Goal: Information Seeking & Learning: Learn about a topic

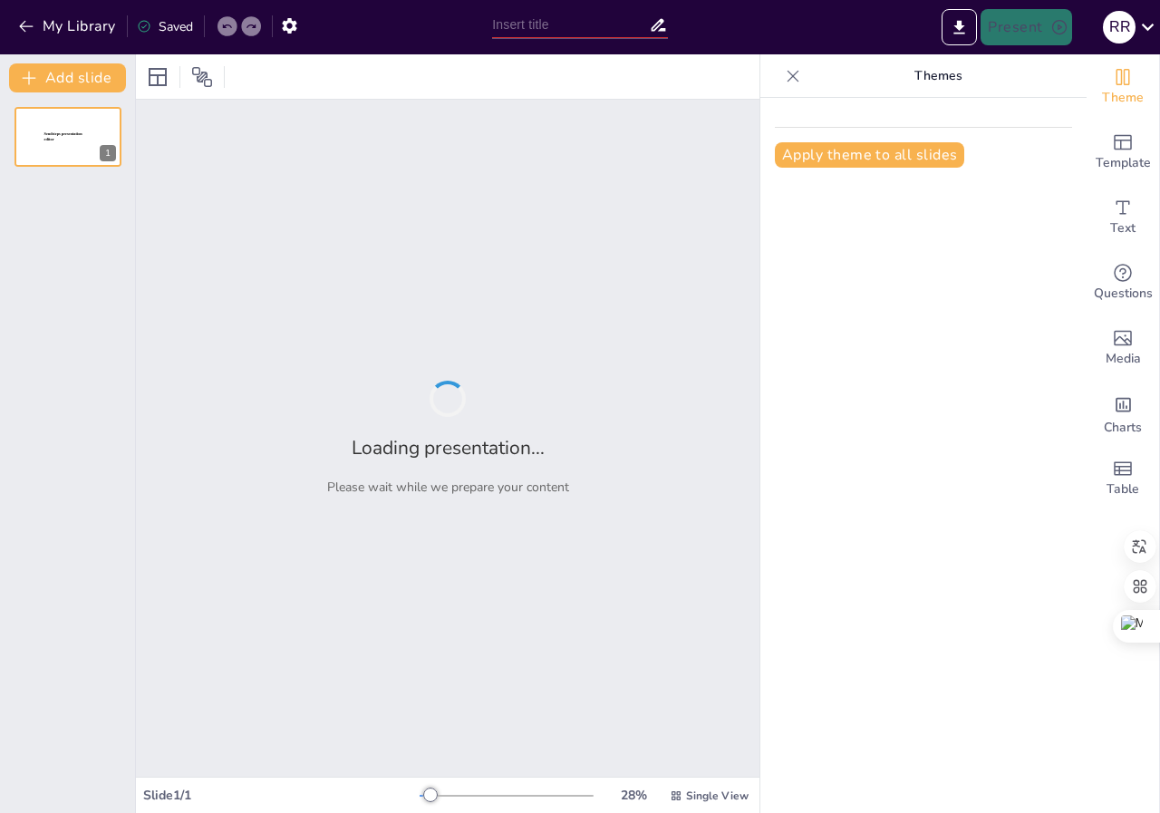
type input "El Uso de 'Hola' en Diferentes Contextos: Prueba tus Conocimientos"
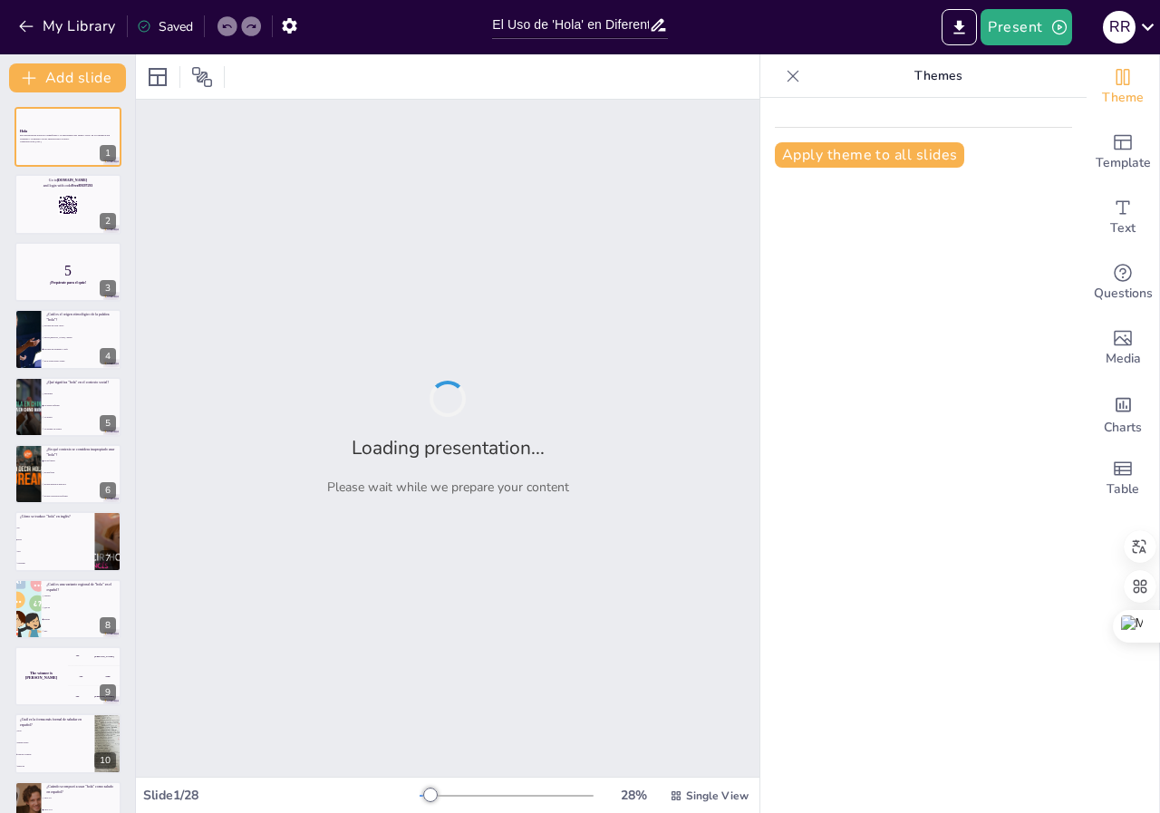
checkbox input "true"
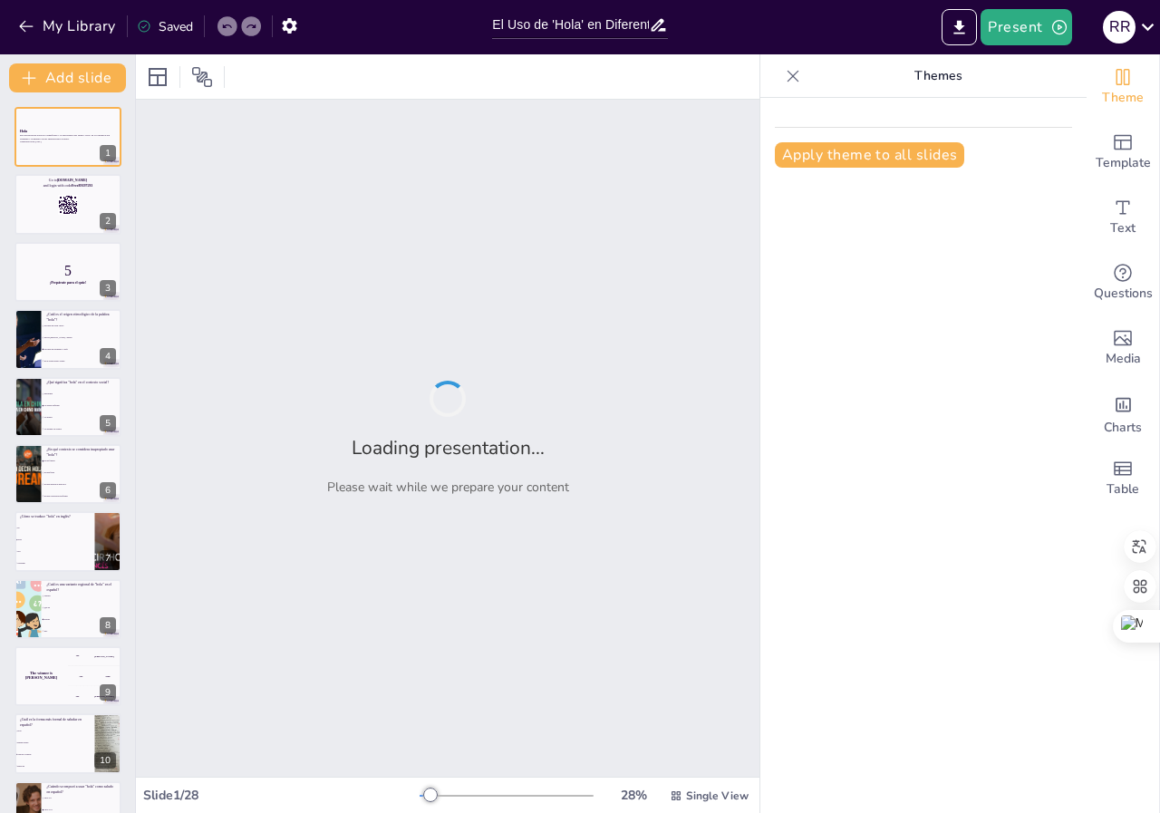
checkbox input "true"
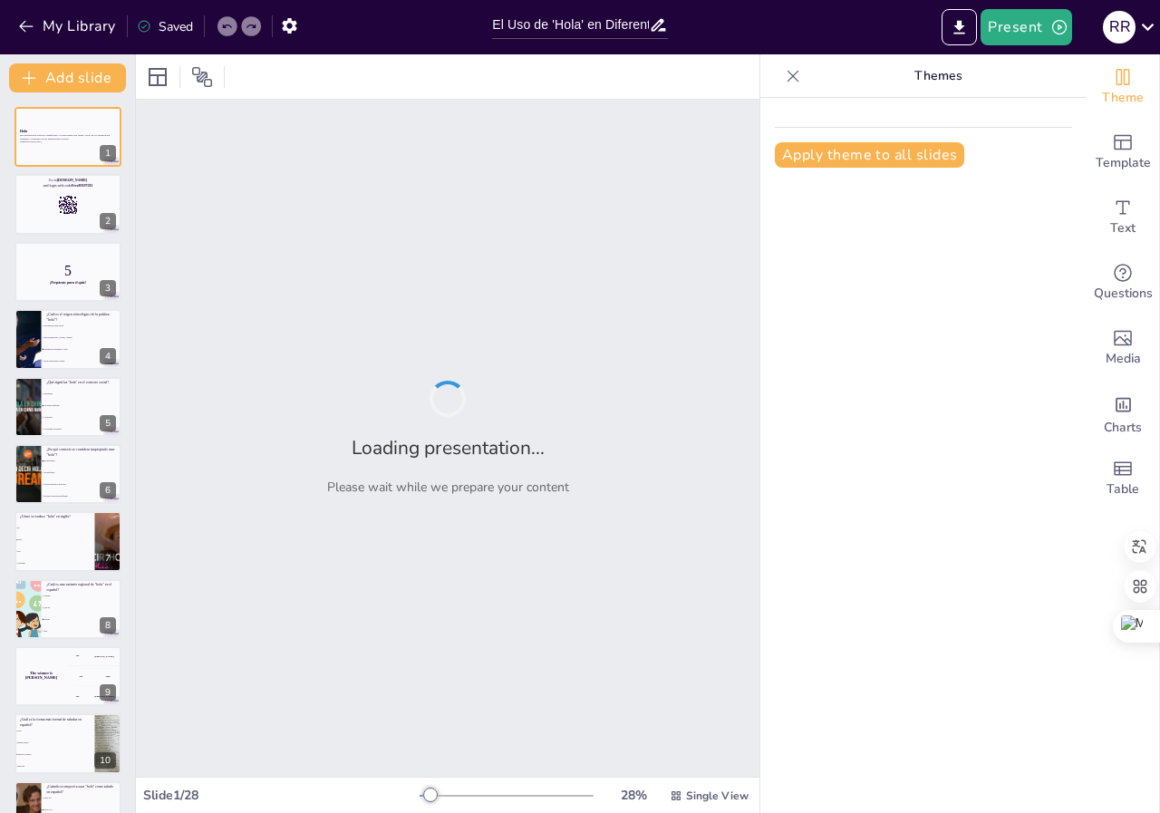
checkbox input "true"
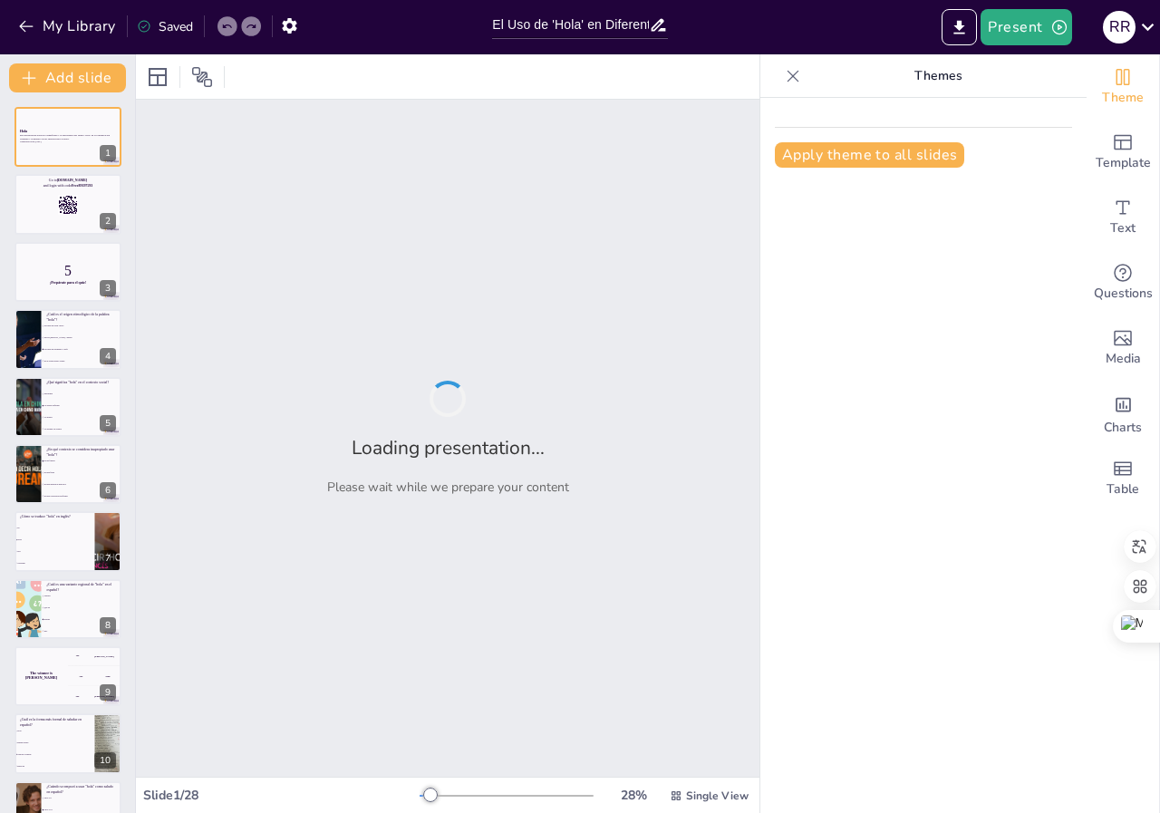
checkbox input "true"
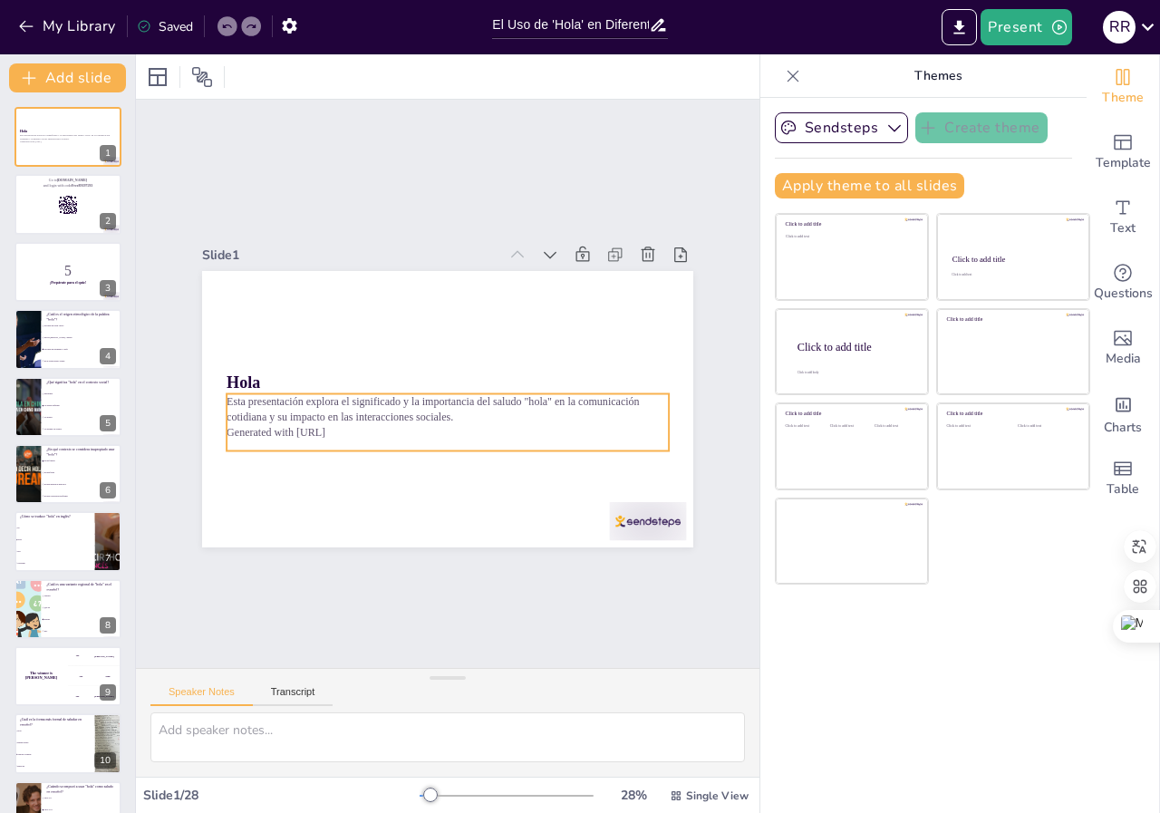
checkbox input "true"
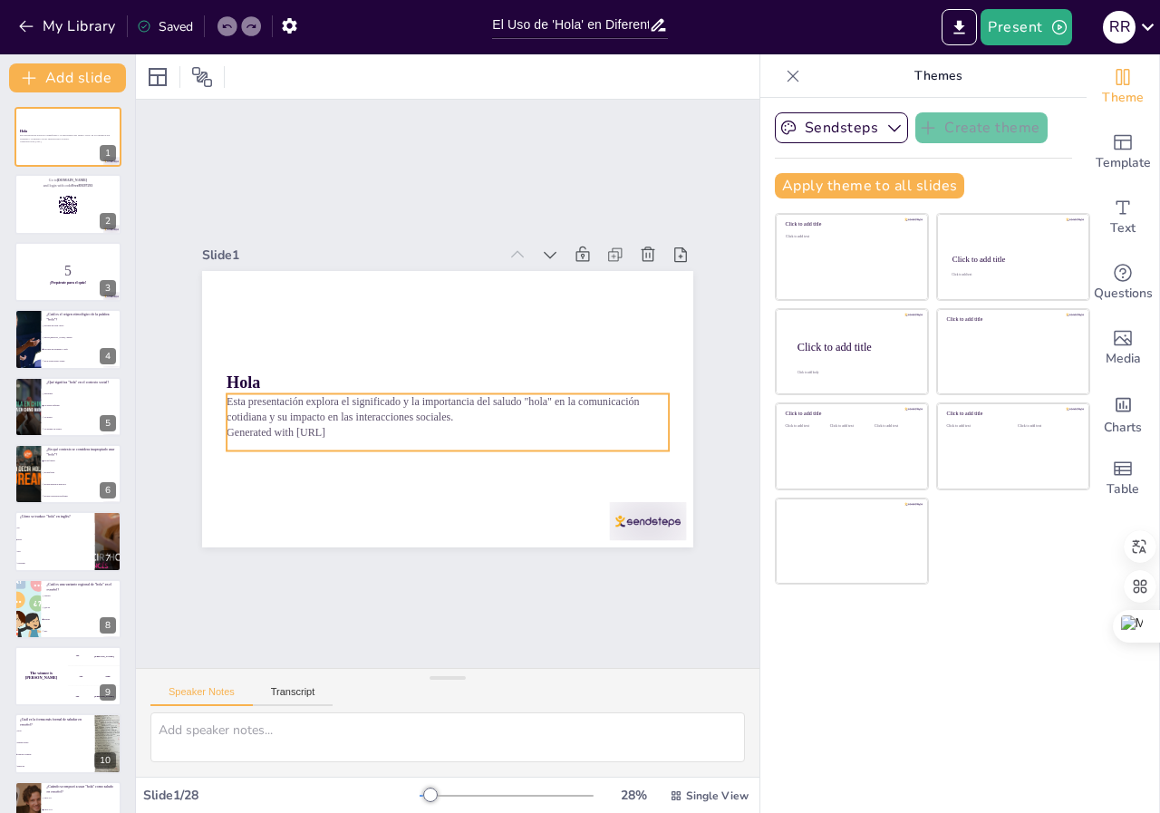
checkbox input "true"
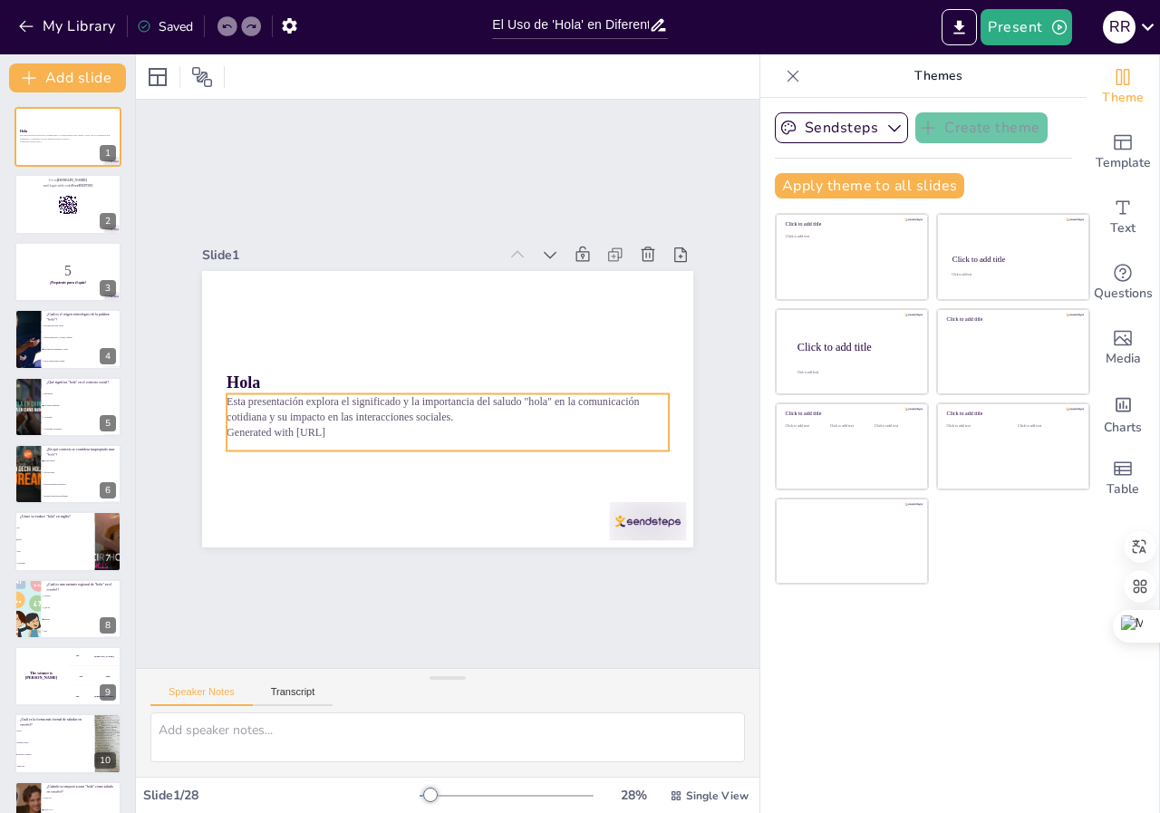
checkbox input "true"
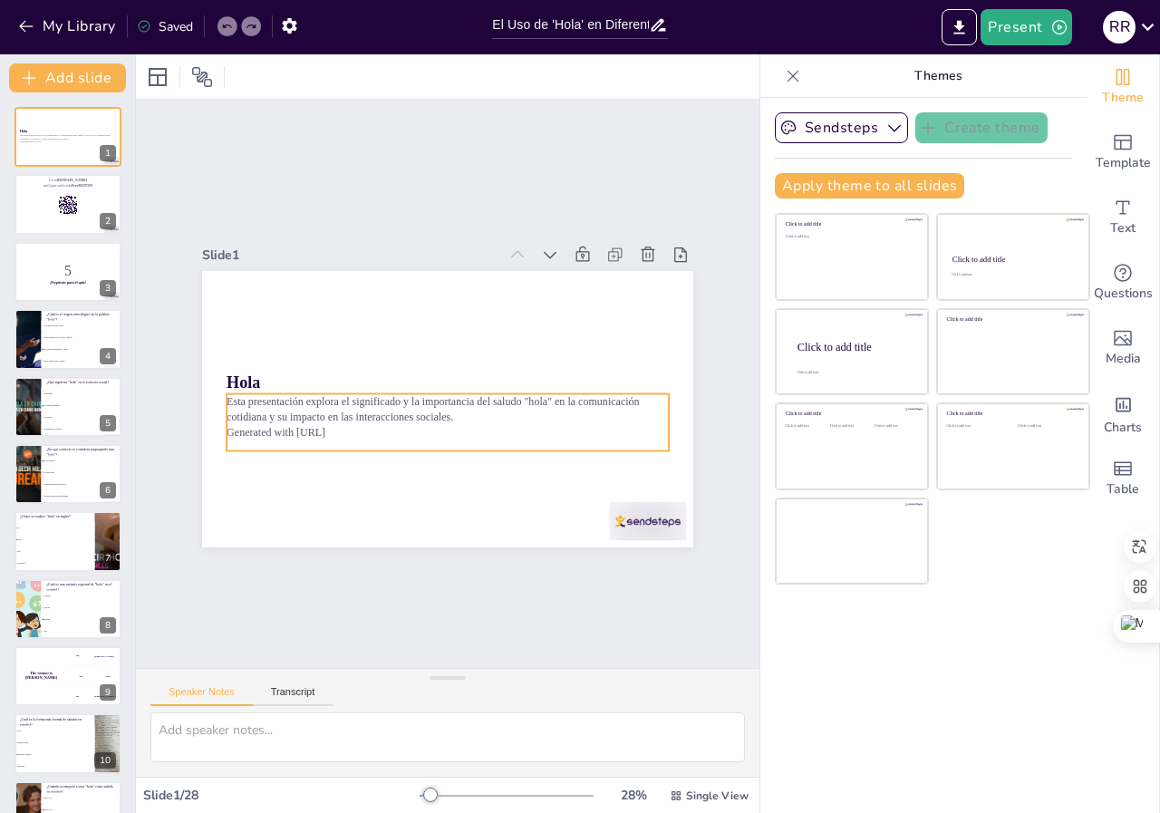
checkbox input "true"
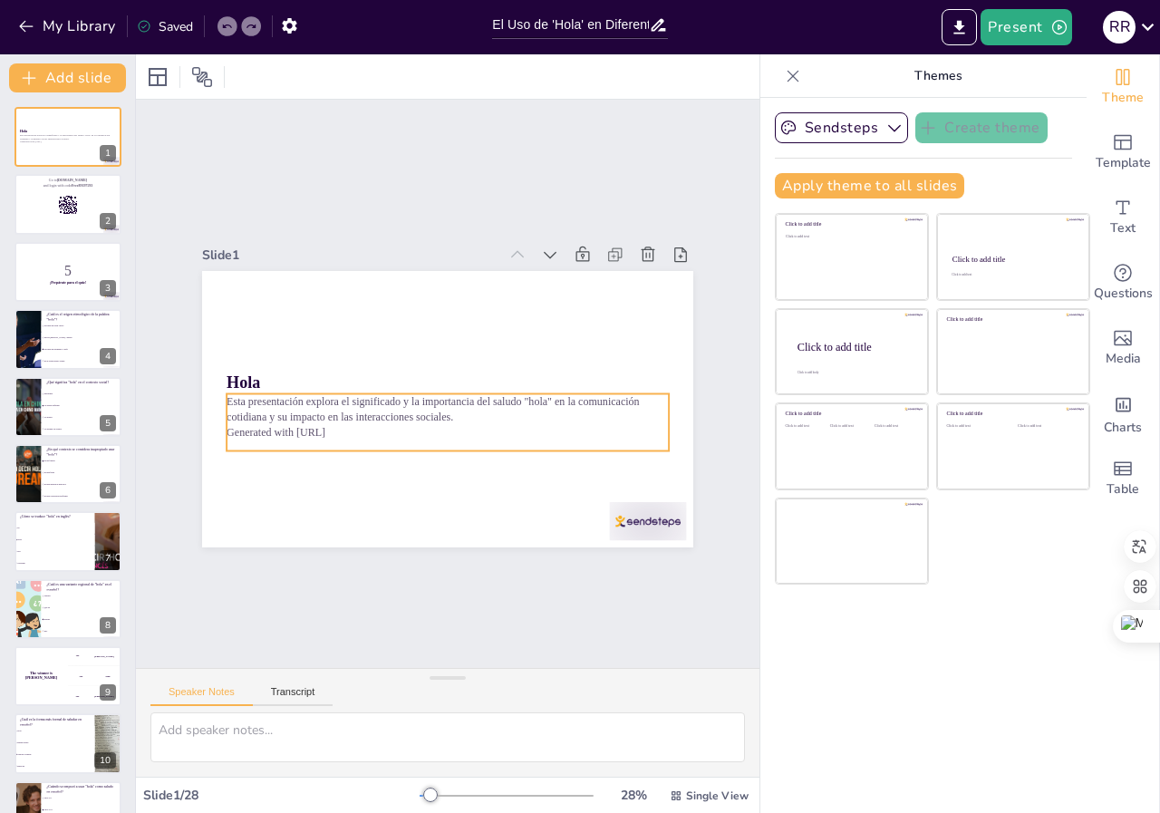
checkbox input "true"
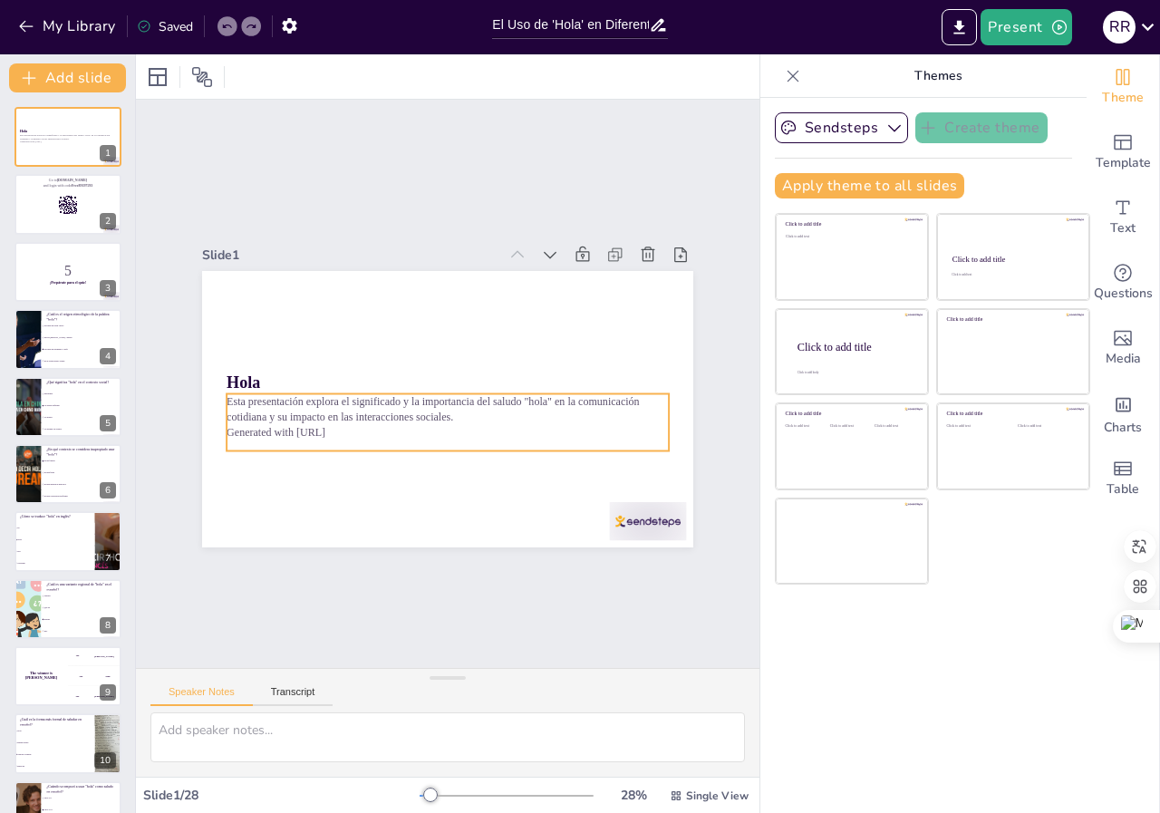
checkbox input "true"
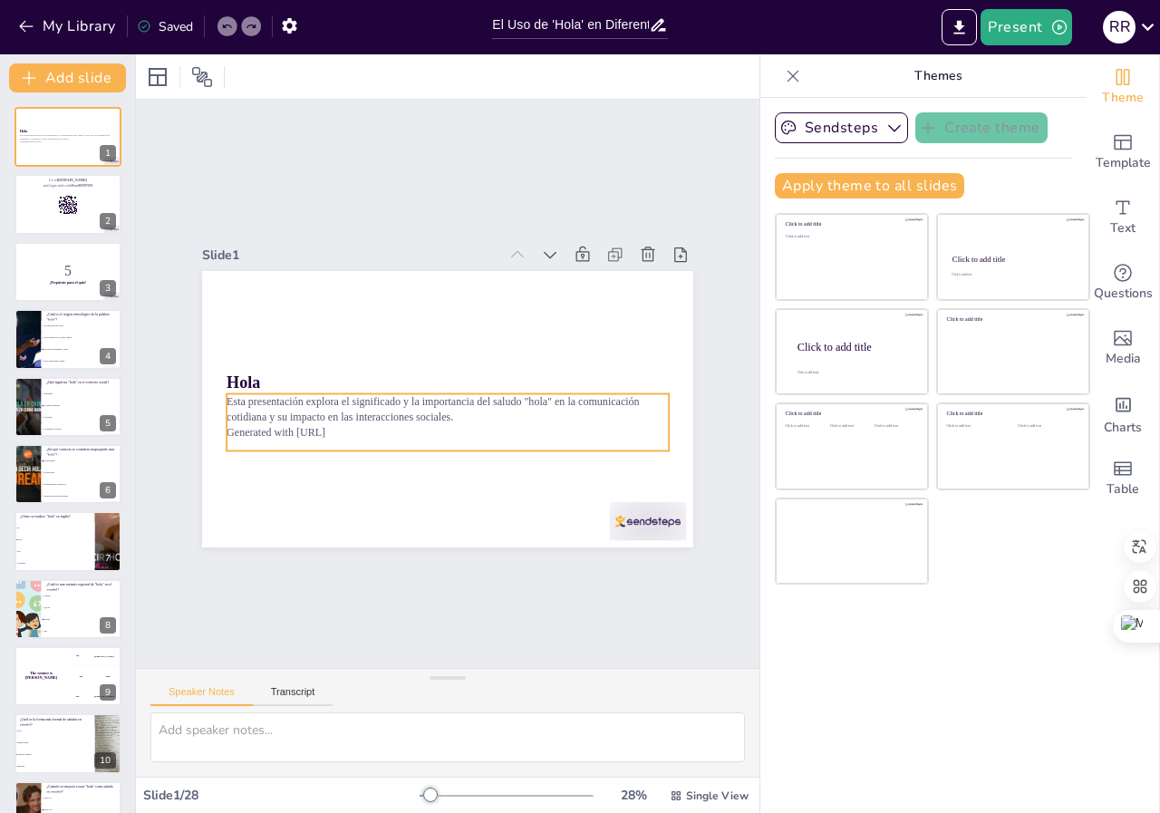
checkbox input "true"
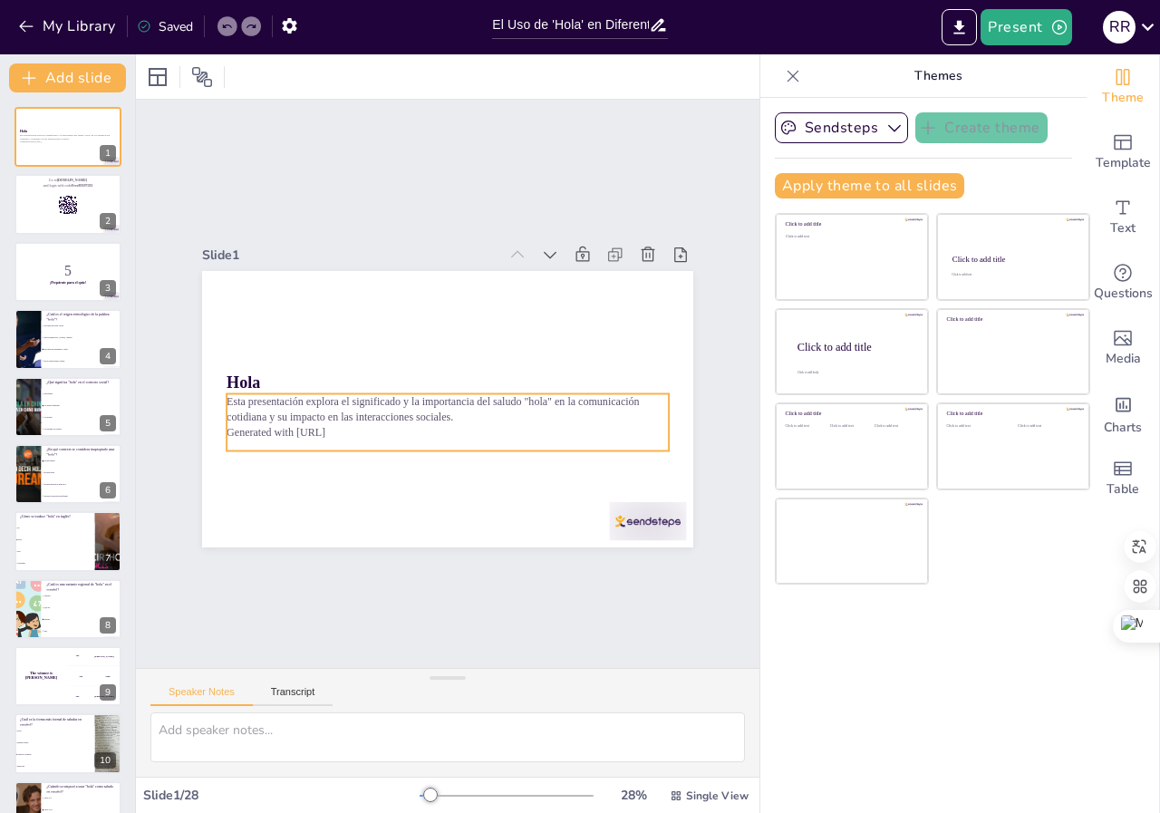
checkbox input "true"
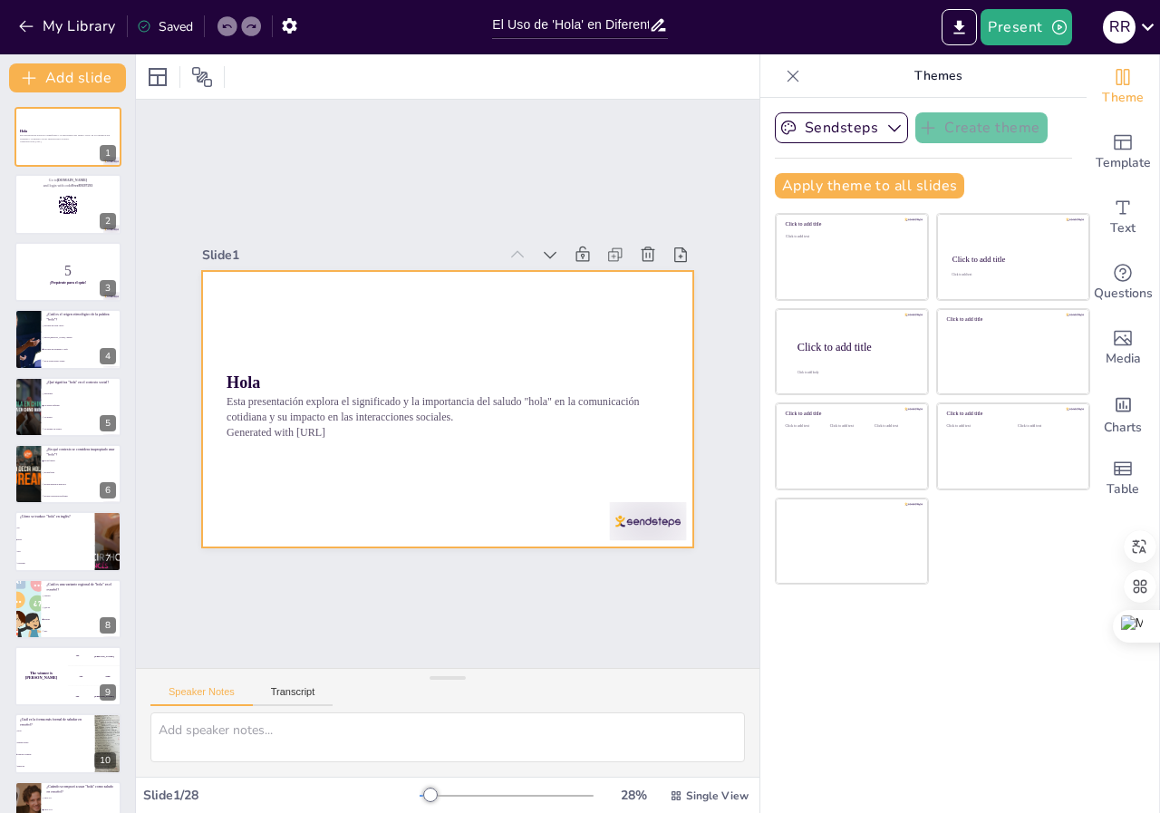
checkbox input "true"
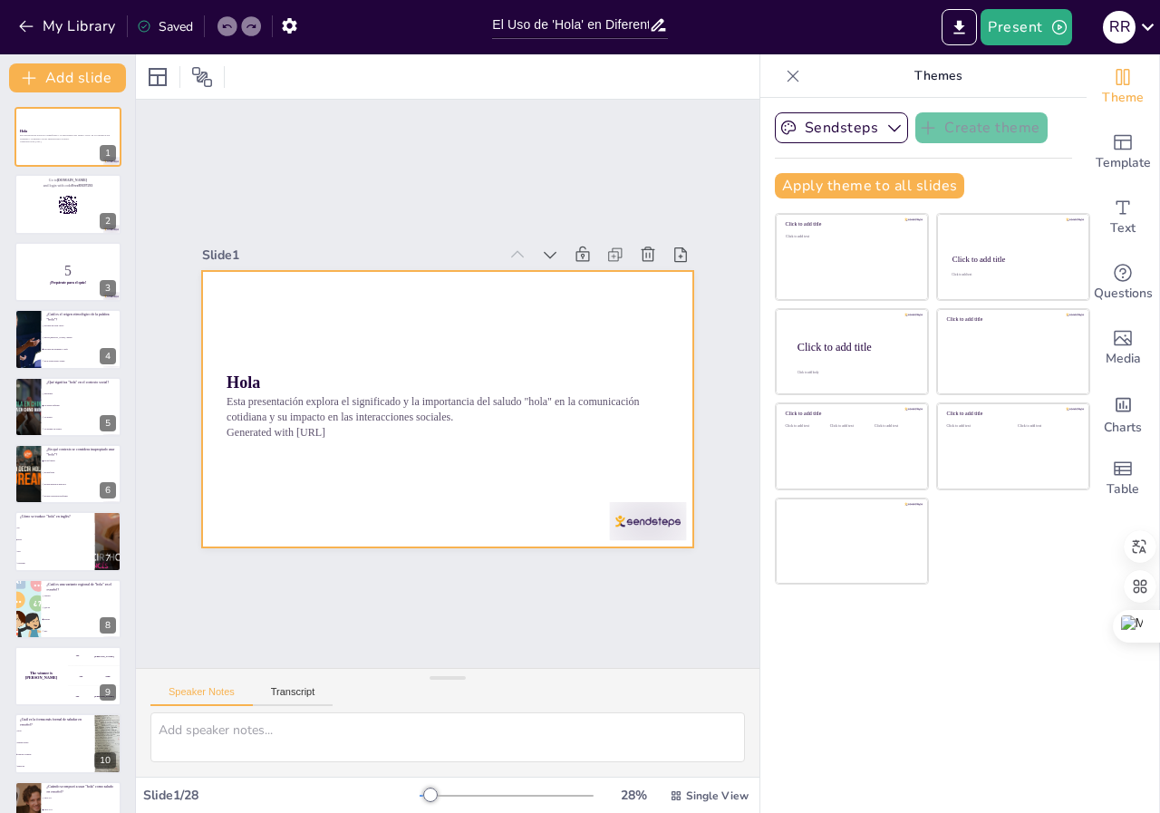
checkbox input "true"
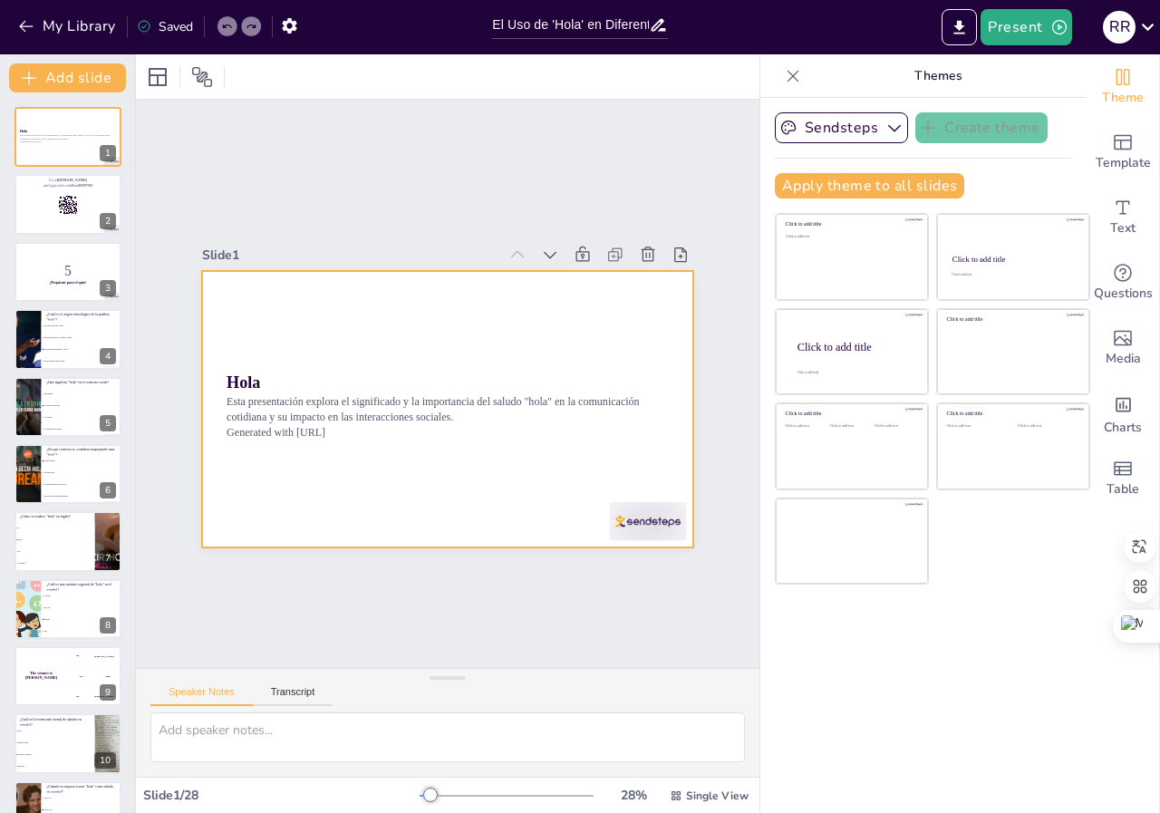
checkbox input "true"
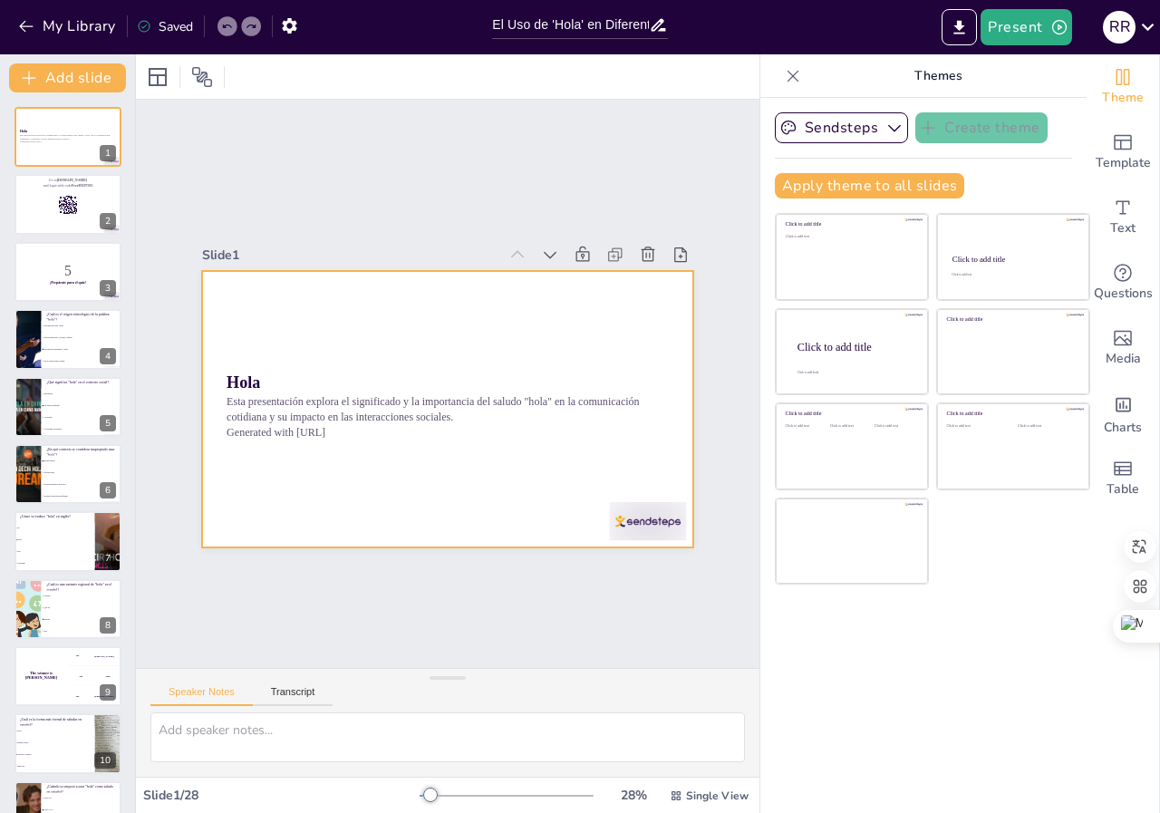
checkbox input "true"
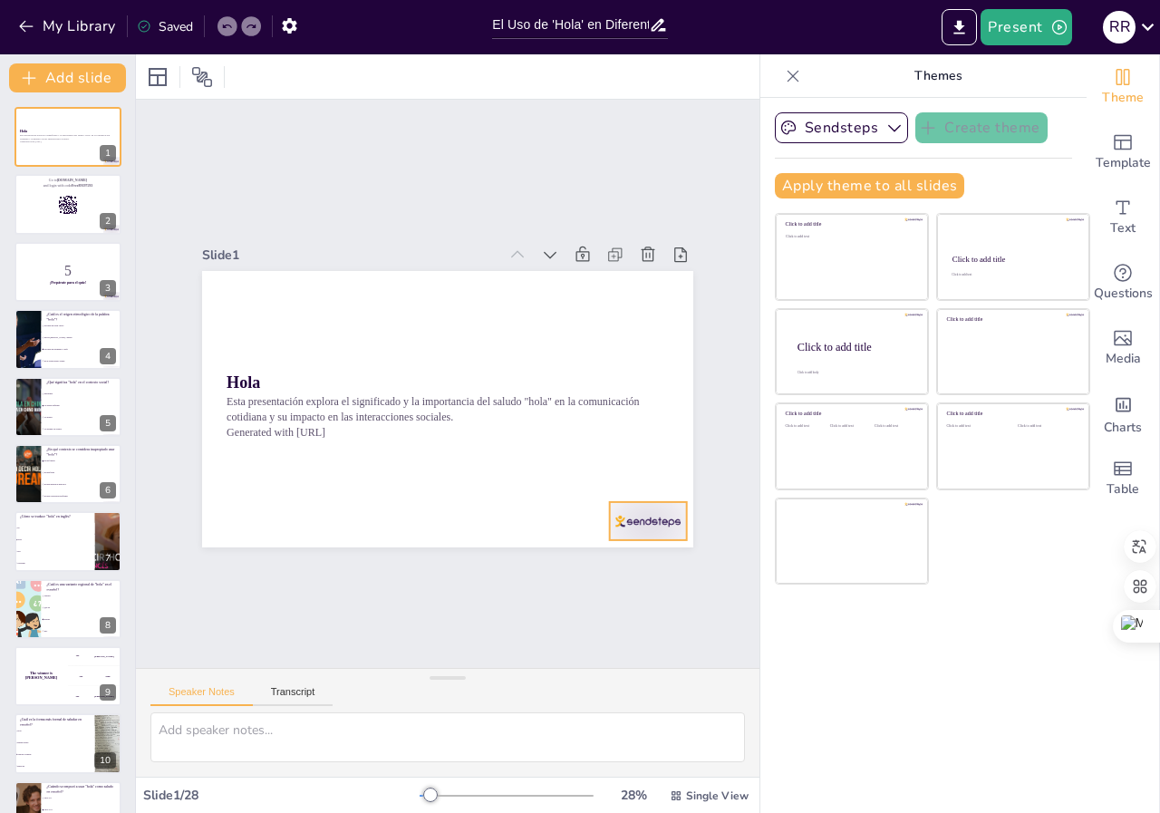
checkbox input "true"
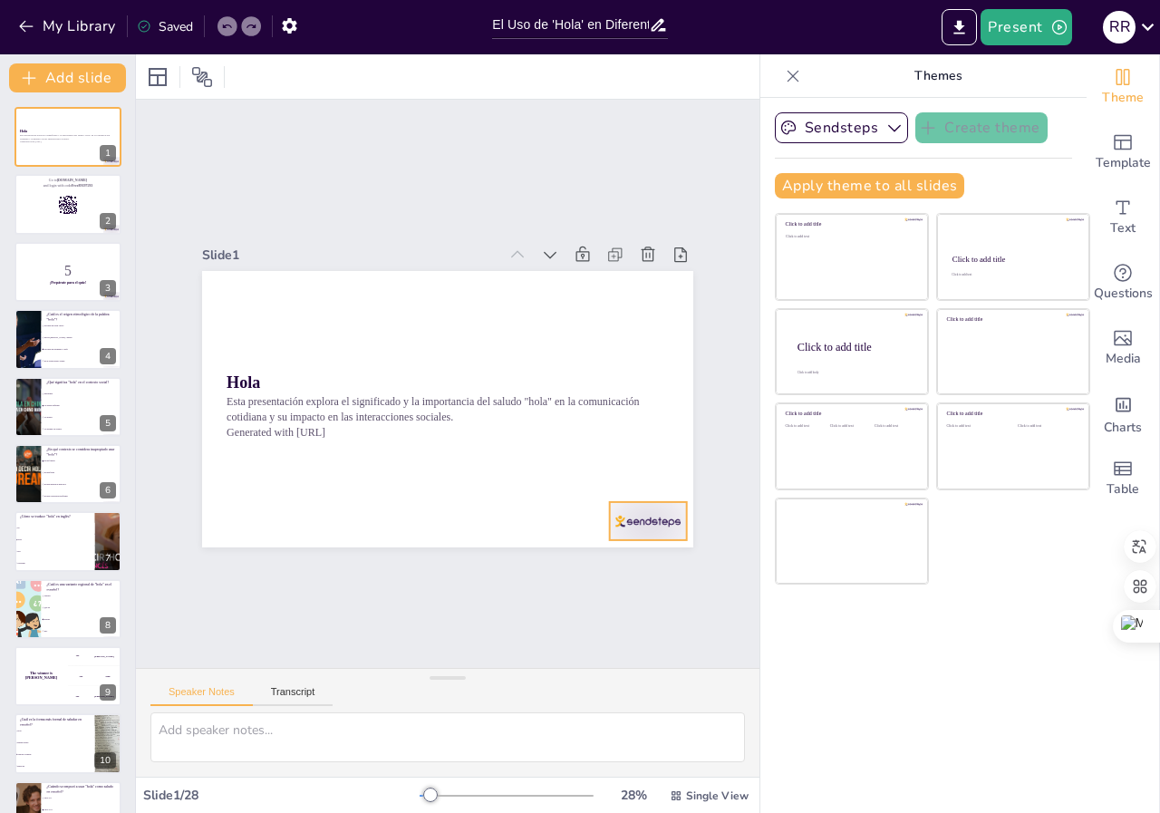
checkbox input "true"
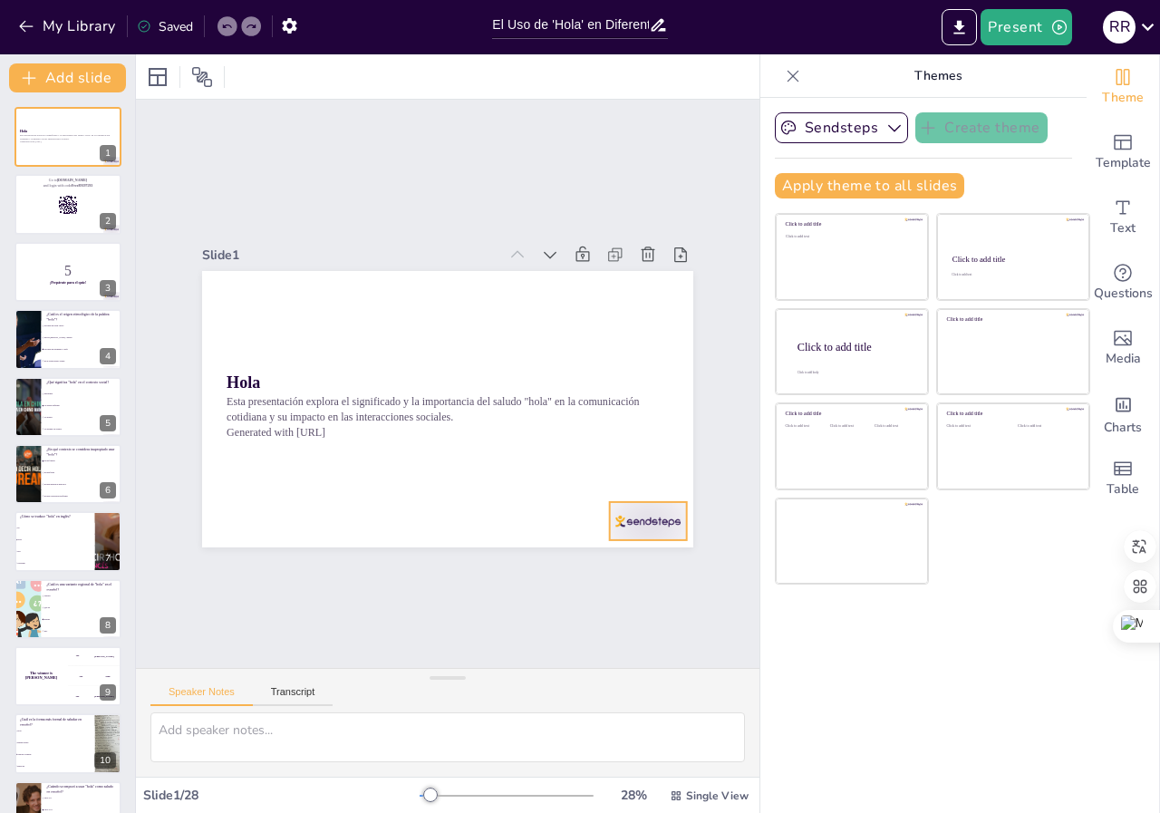
checkbox input "true"
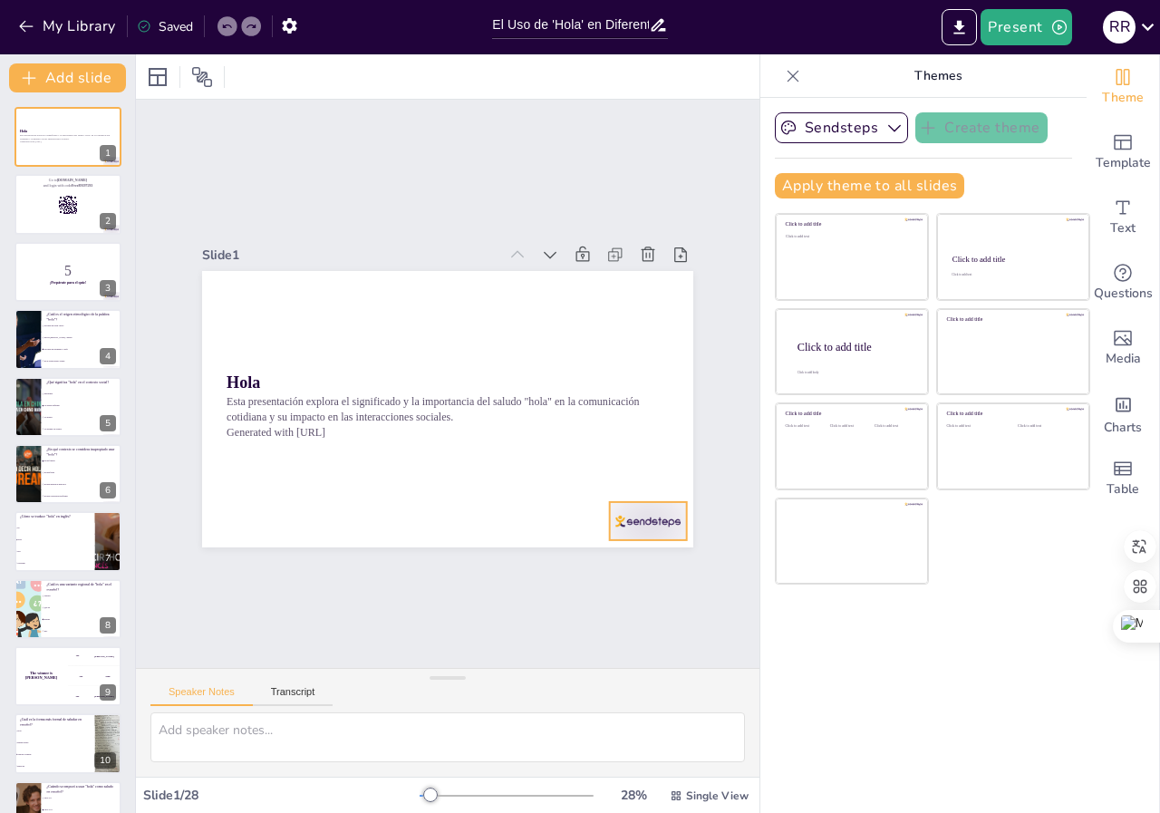
checkbox input "true"
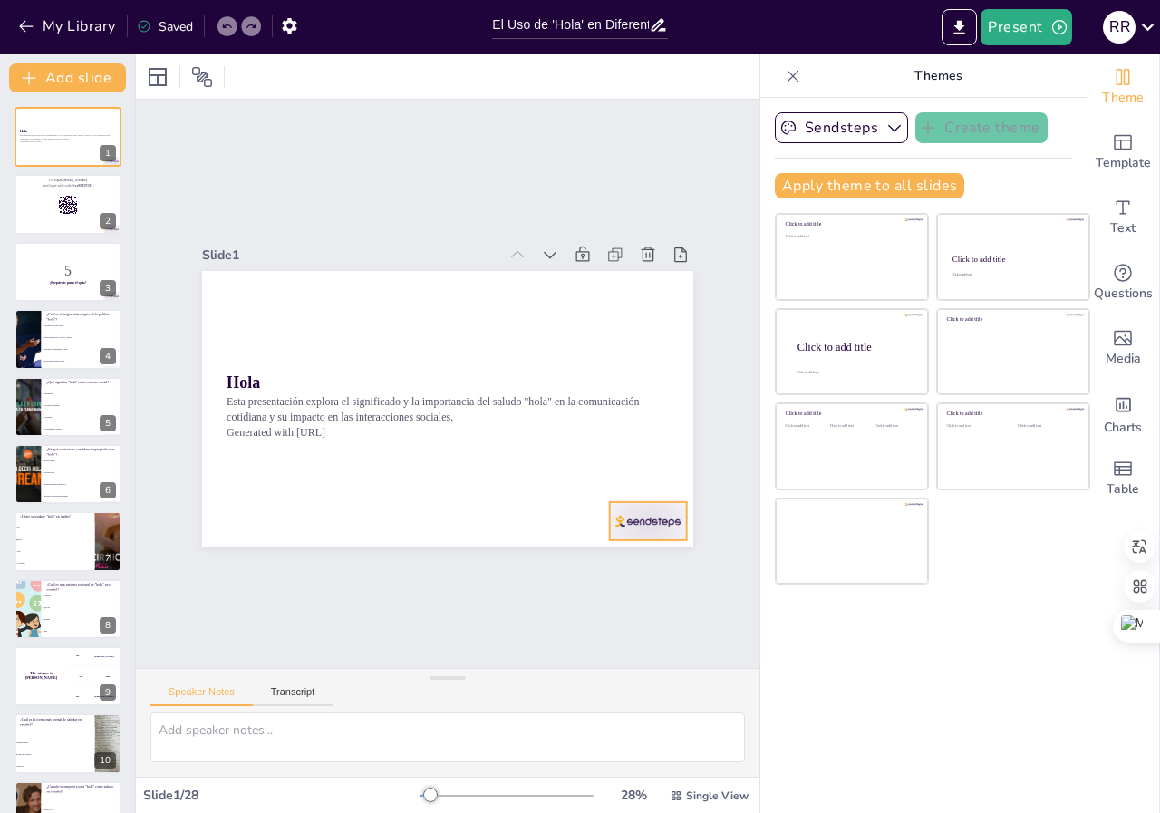
checkbox input "true"
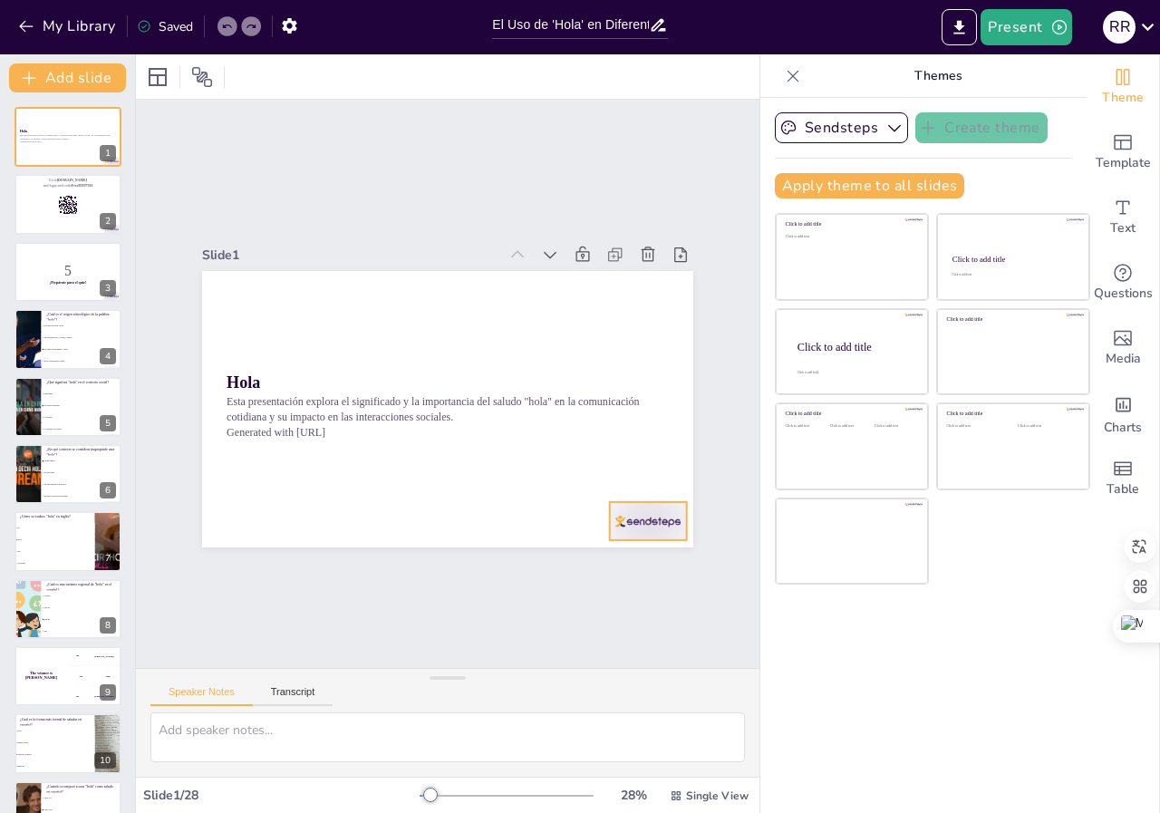
checkbox input "true"
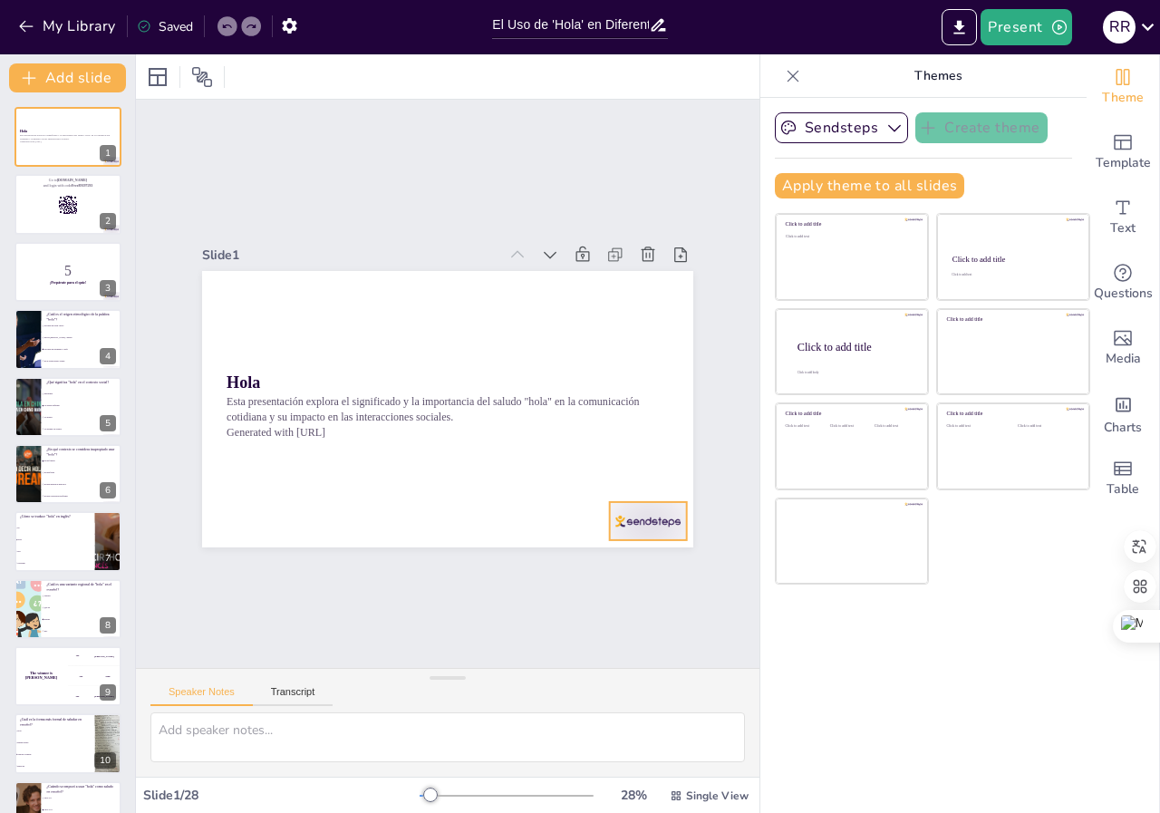
checkbox input "true"
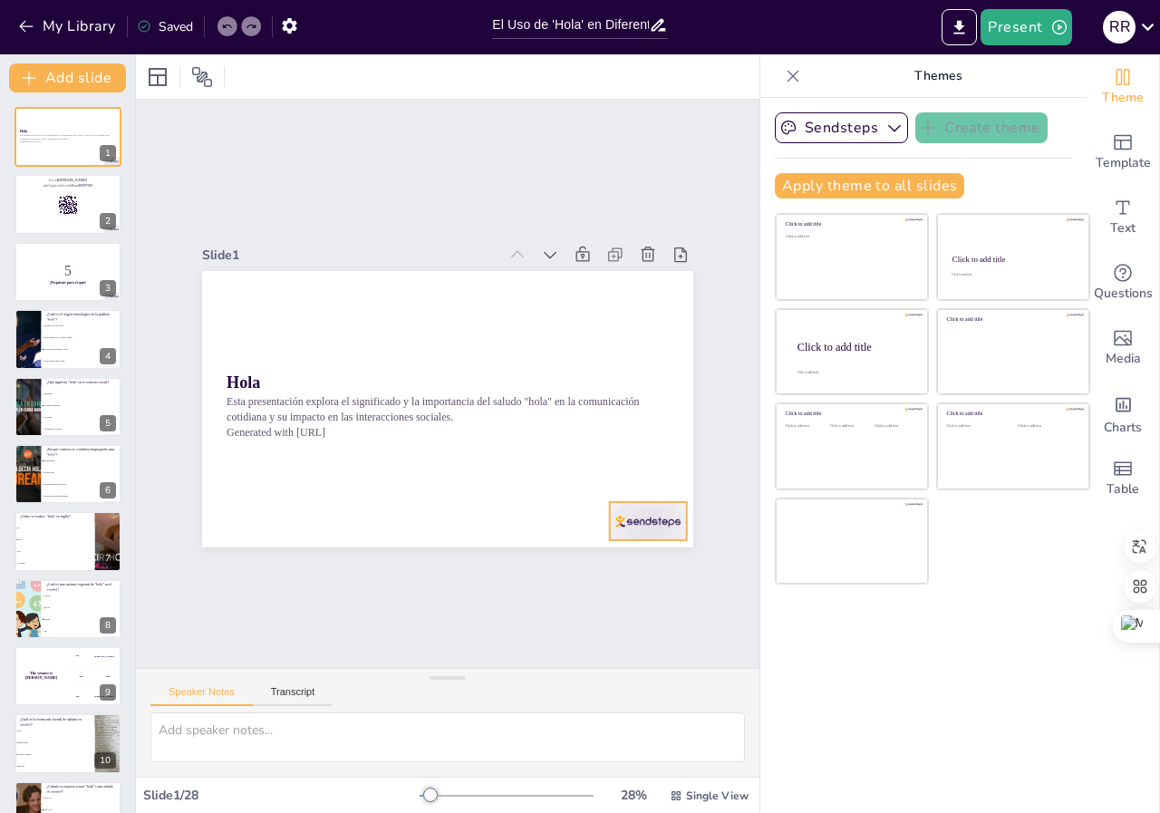
checkbox input "true"
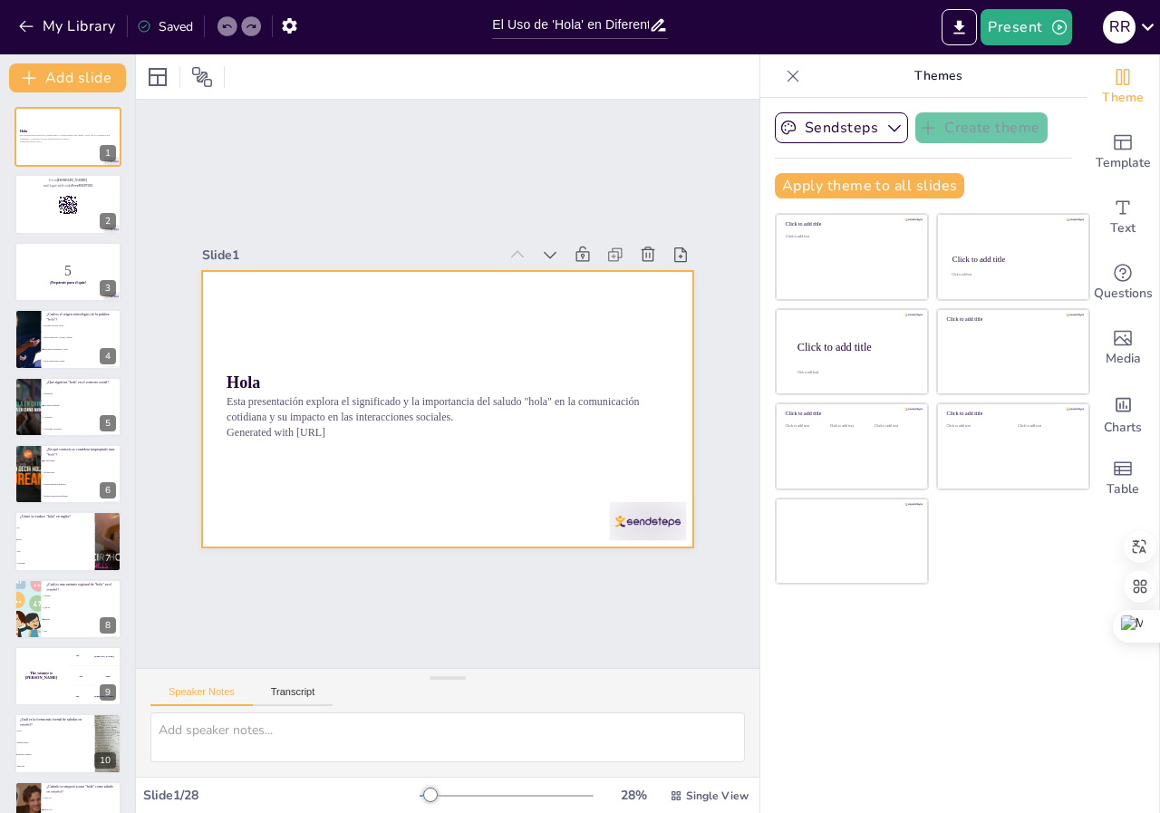
checkbox input "true"
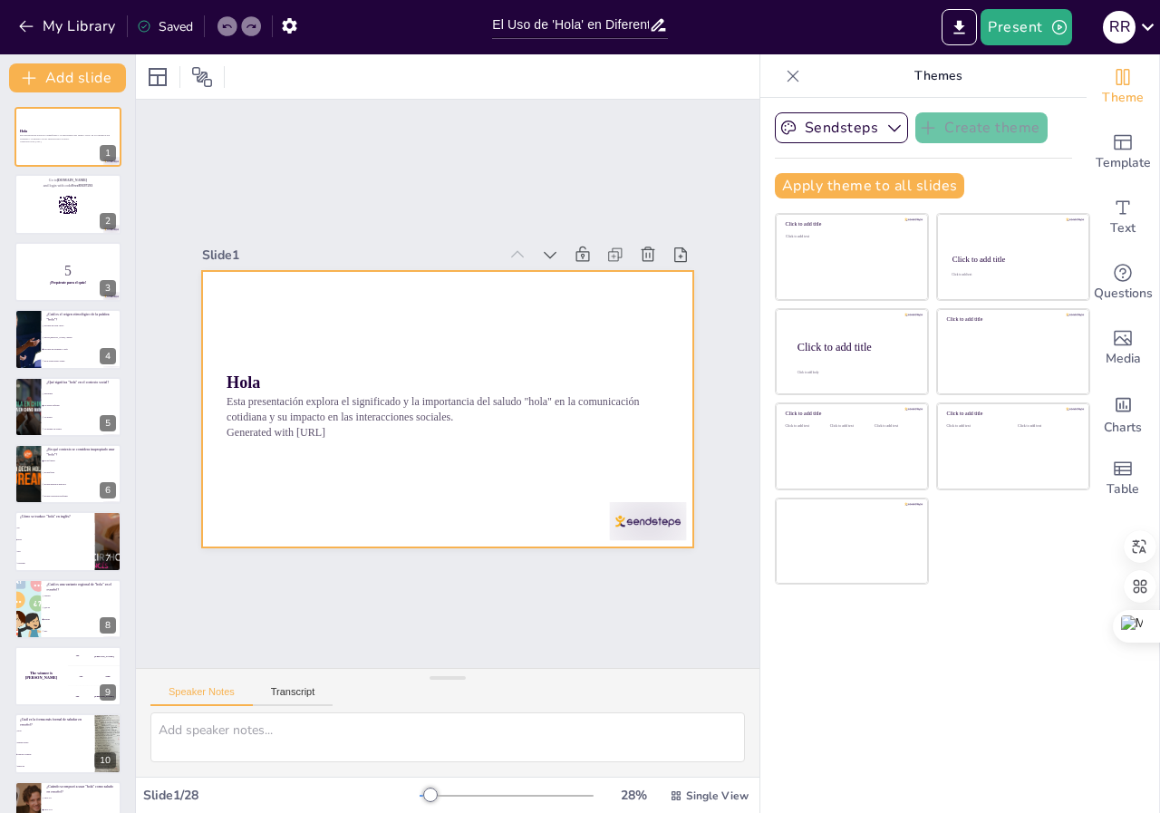
checkbox input "true"
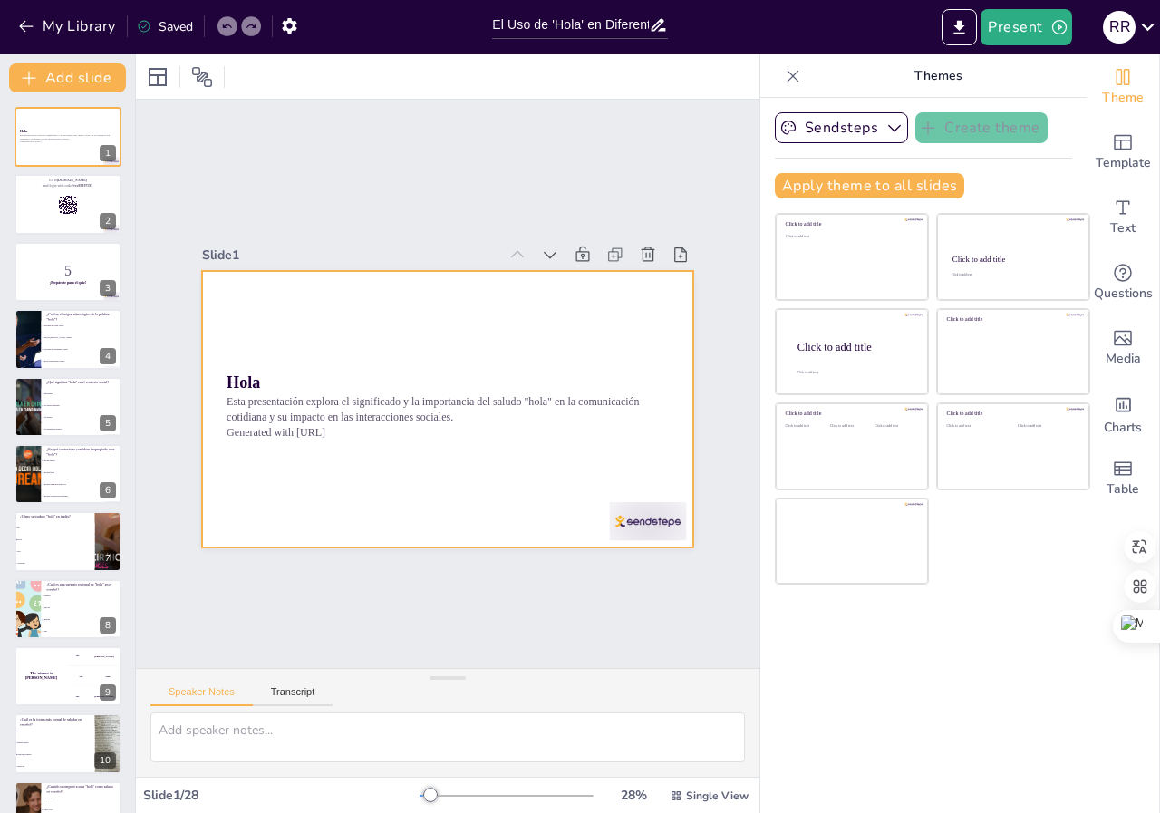
checkbox input "true"
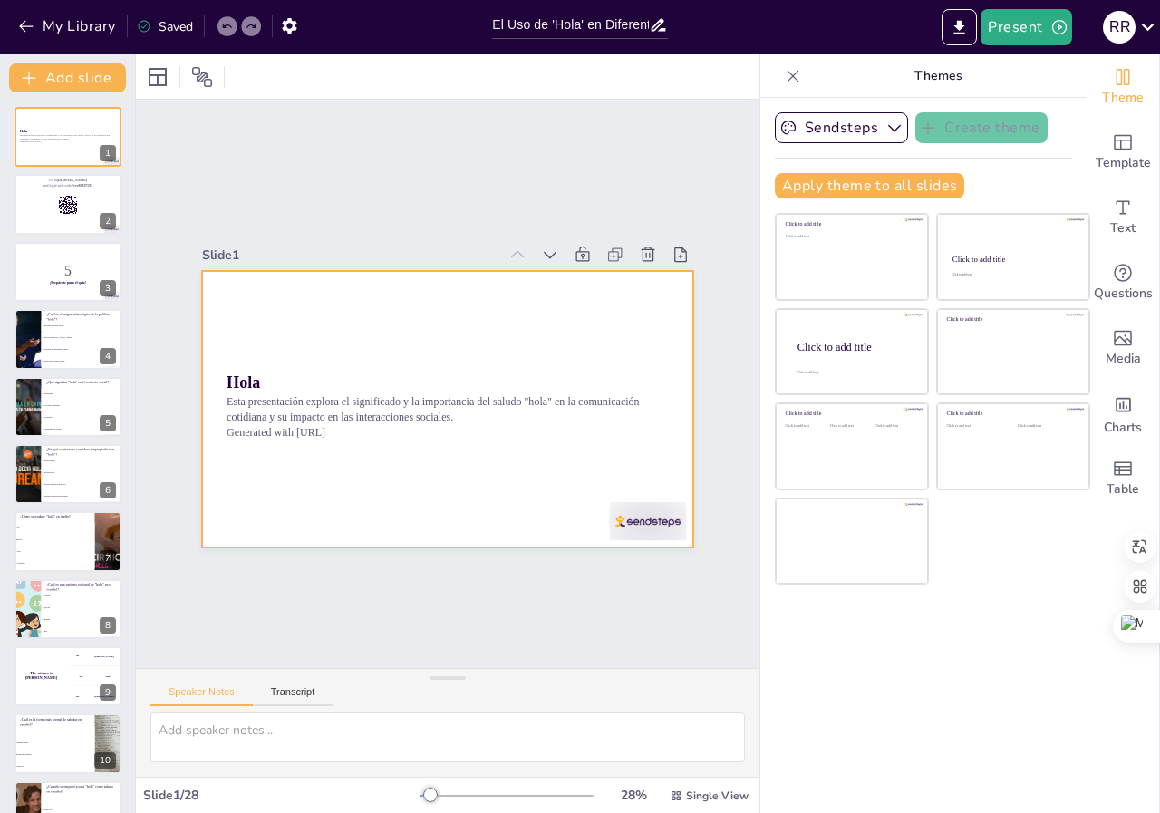
checkbox input "true"
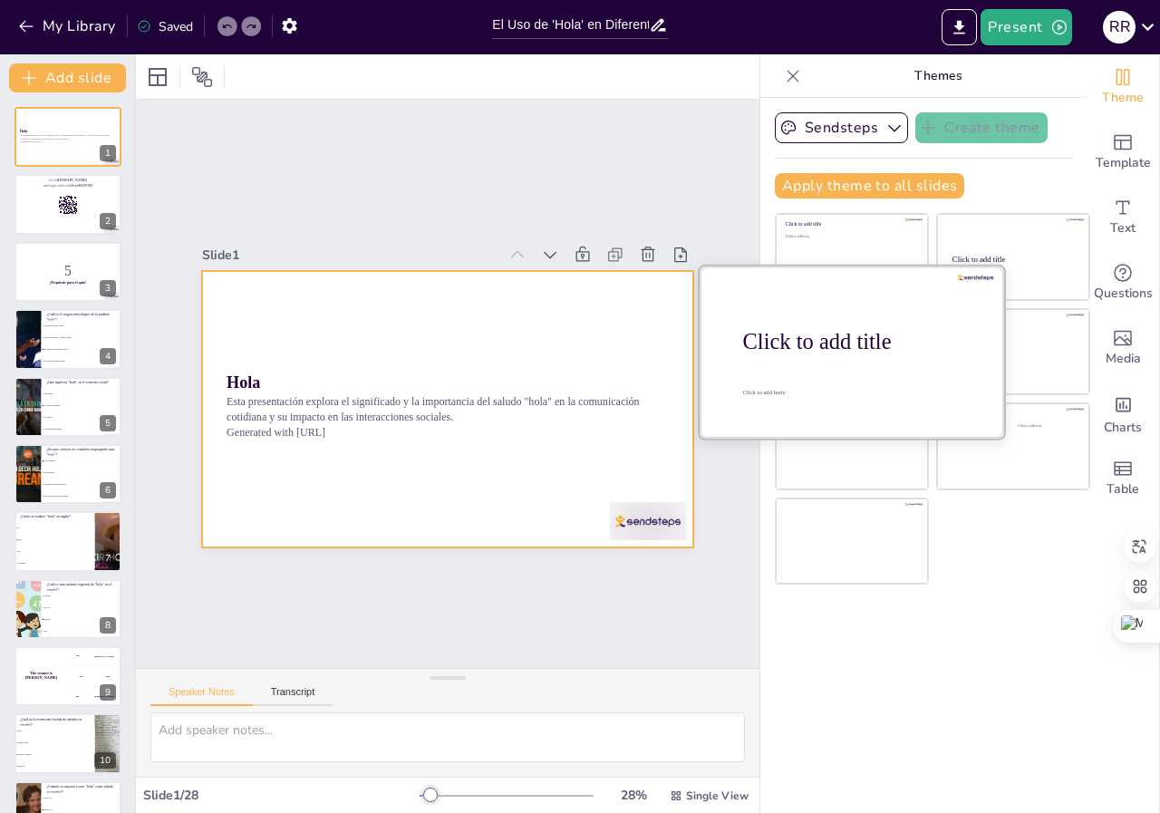
checkbox input "true"
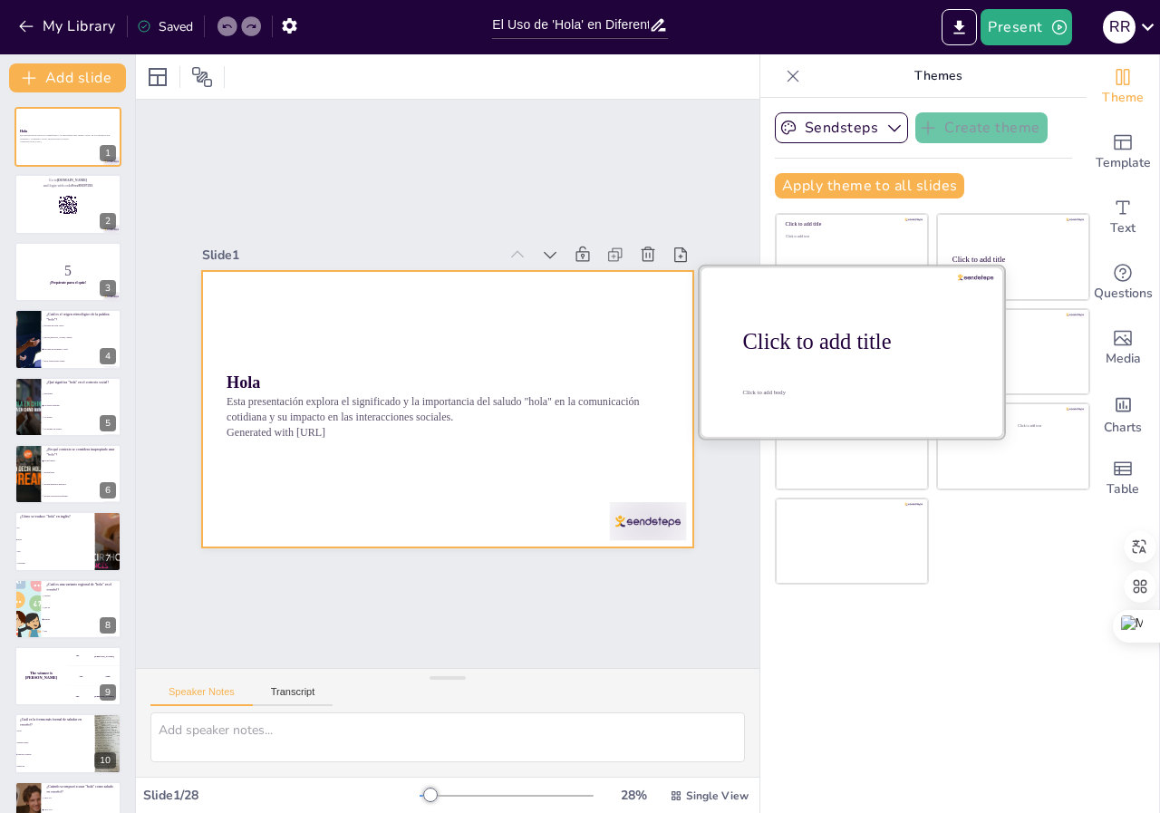
checkbox input "true"
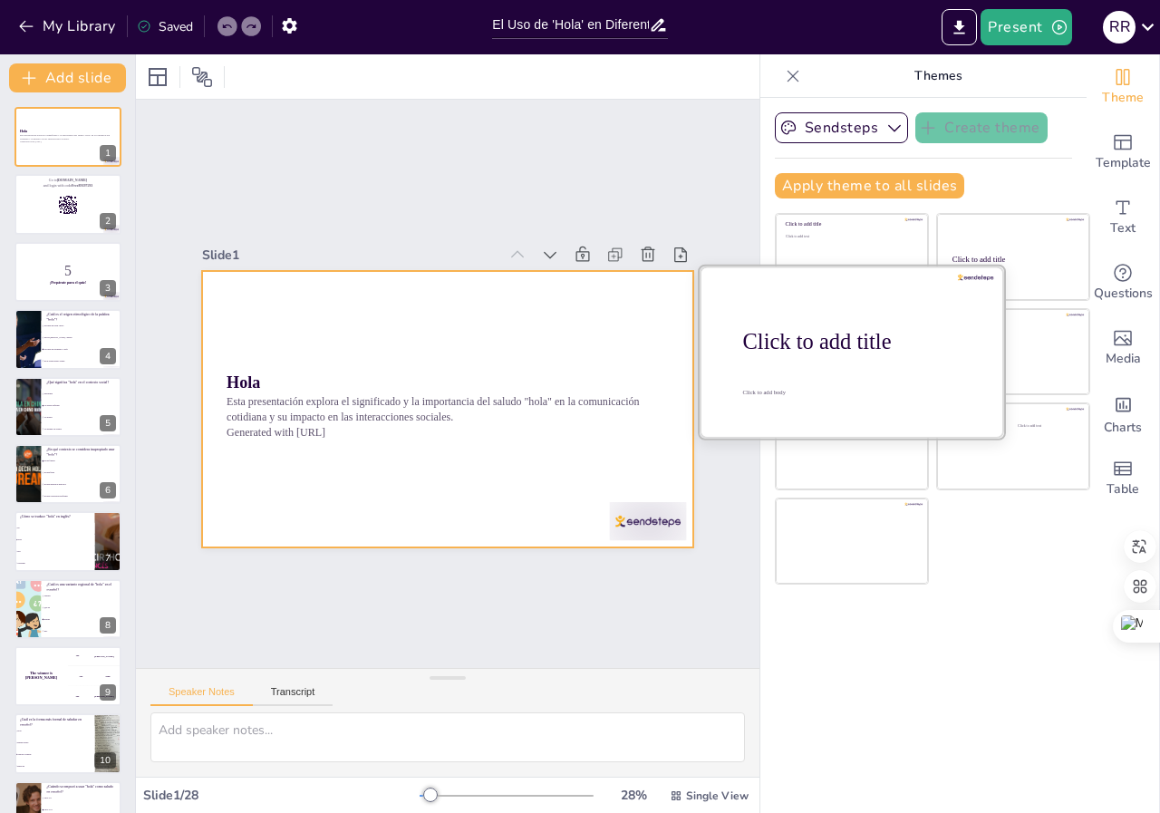
checkbox input "true"
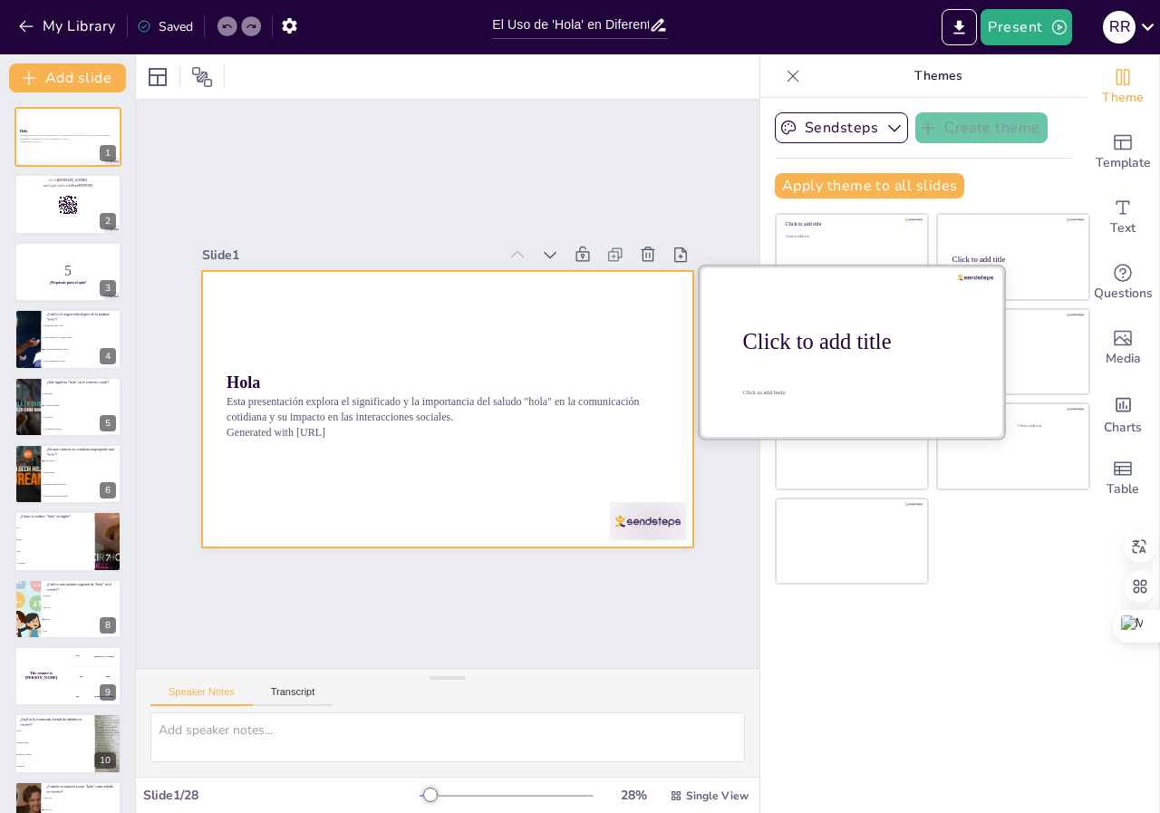
checkbox input "true"
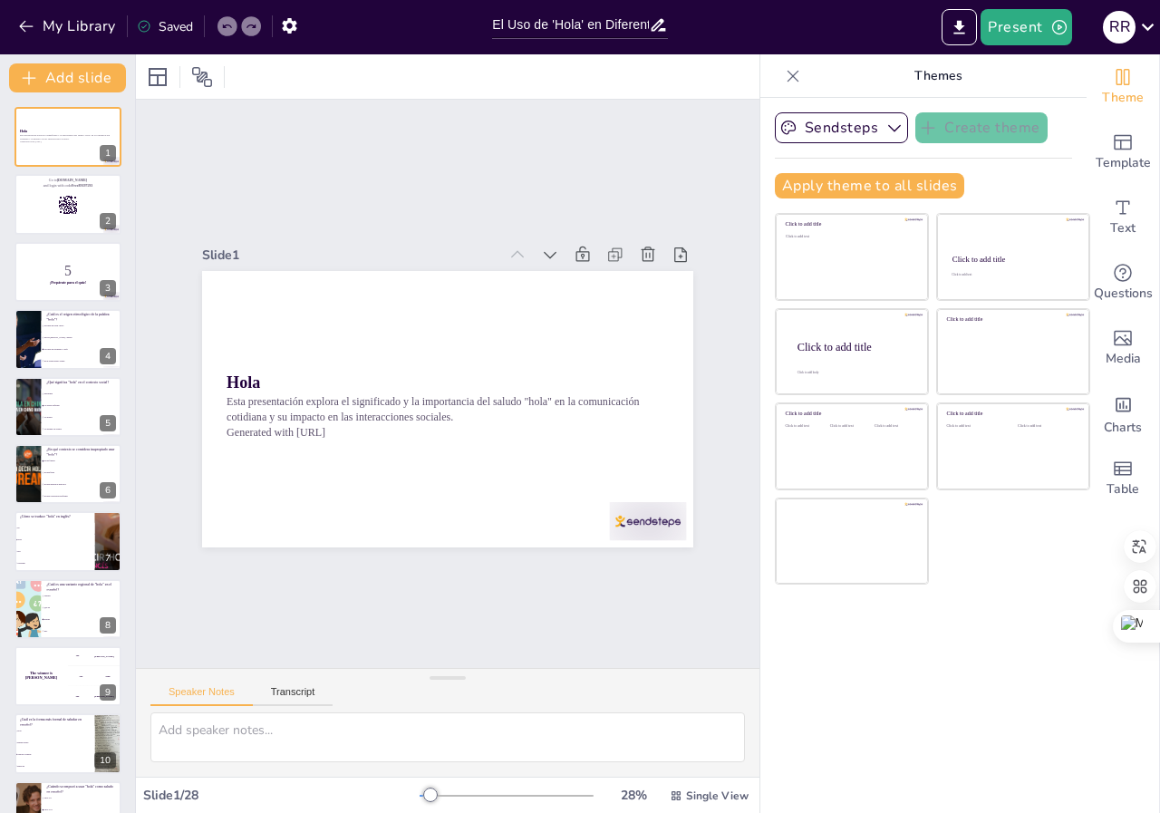
checkbox input "true"
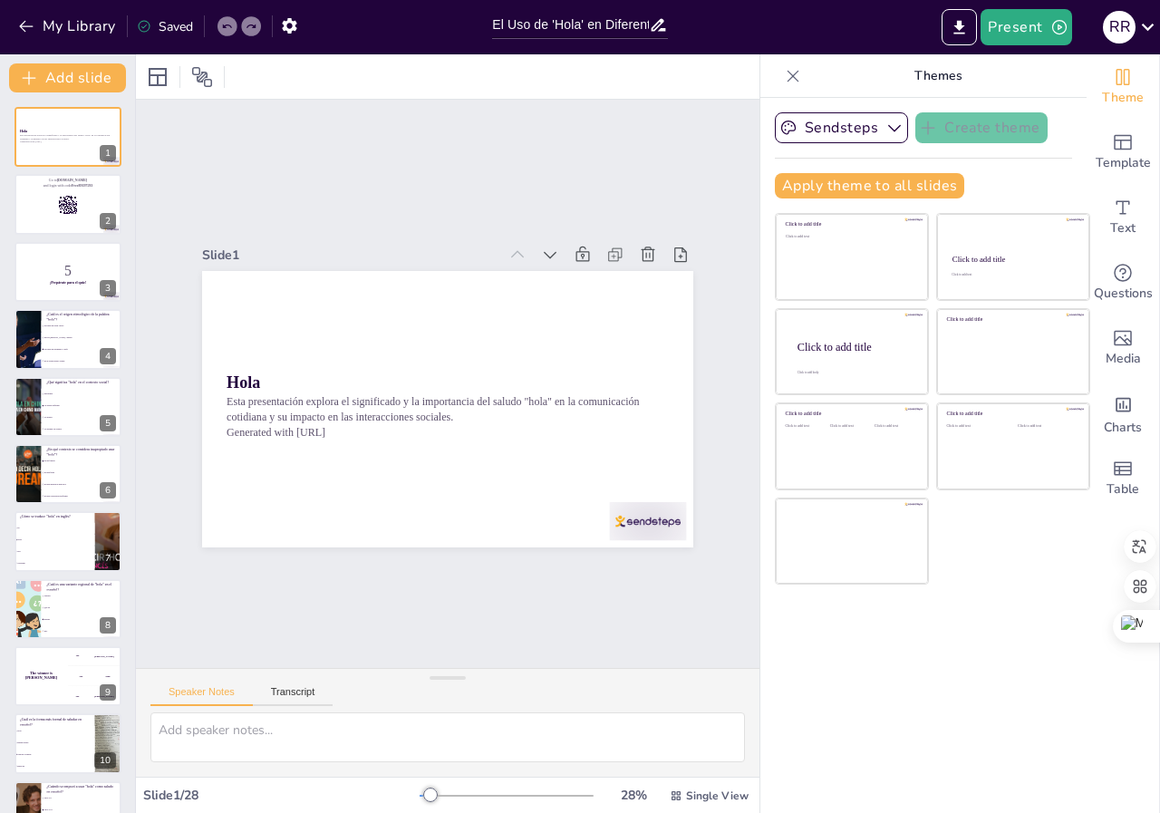
checkbox input "true"
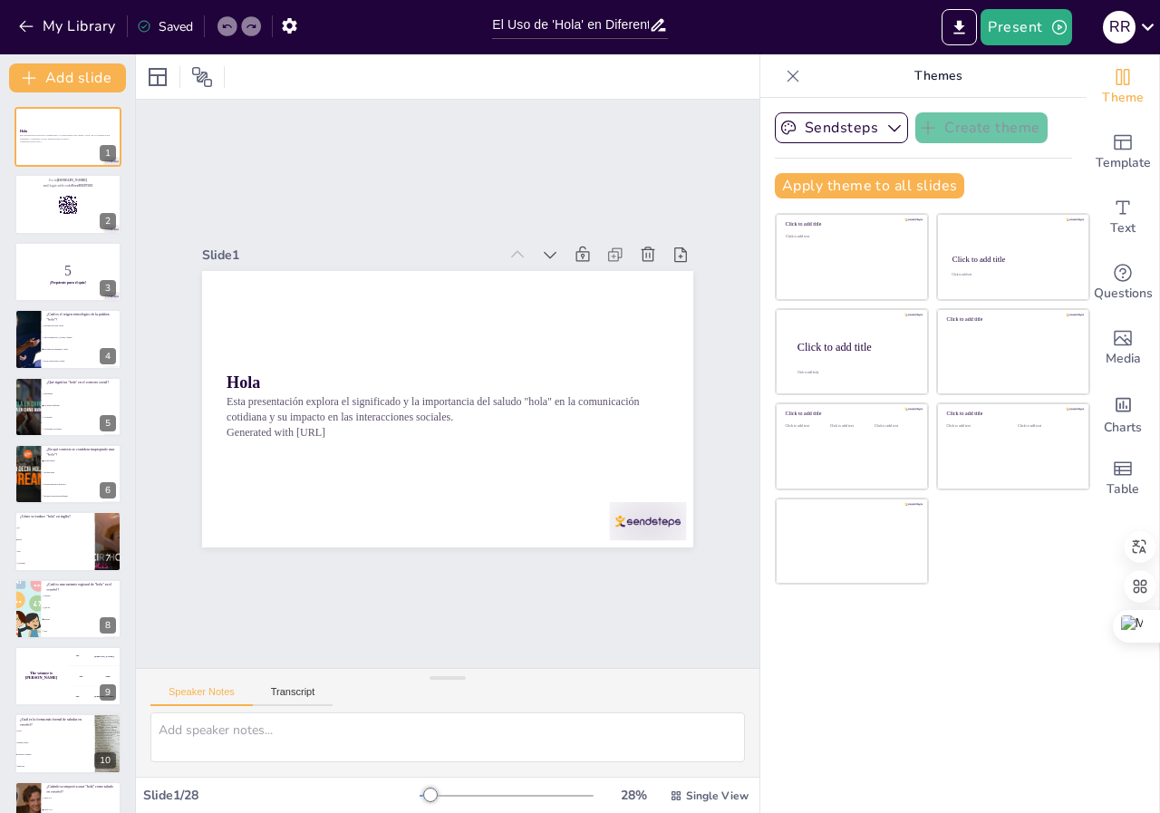
checkbox input "true"
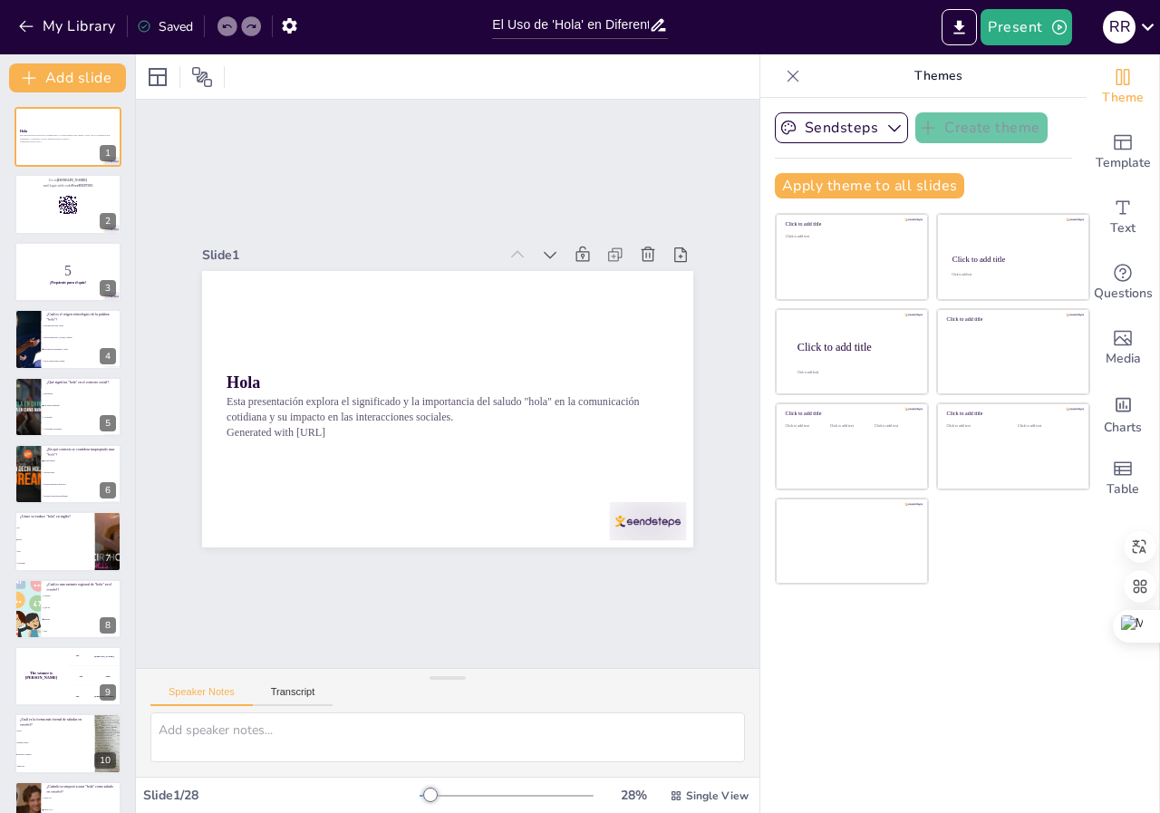
checkbox input "true"
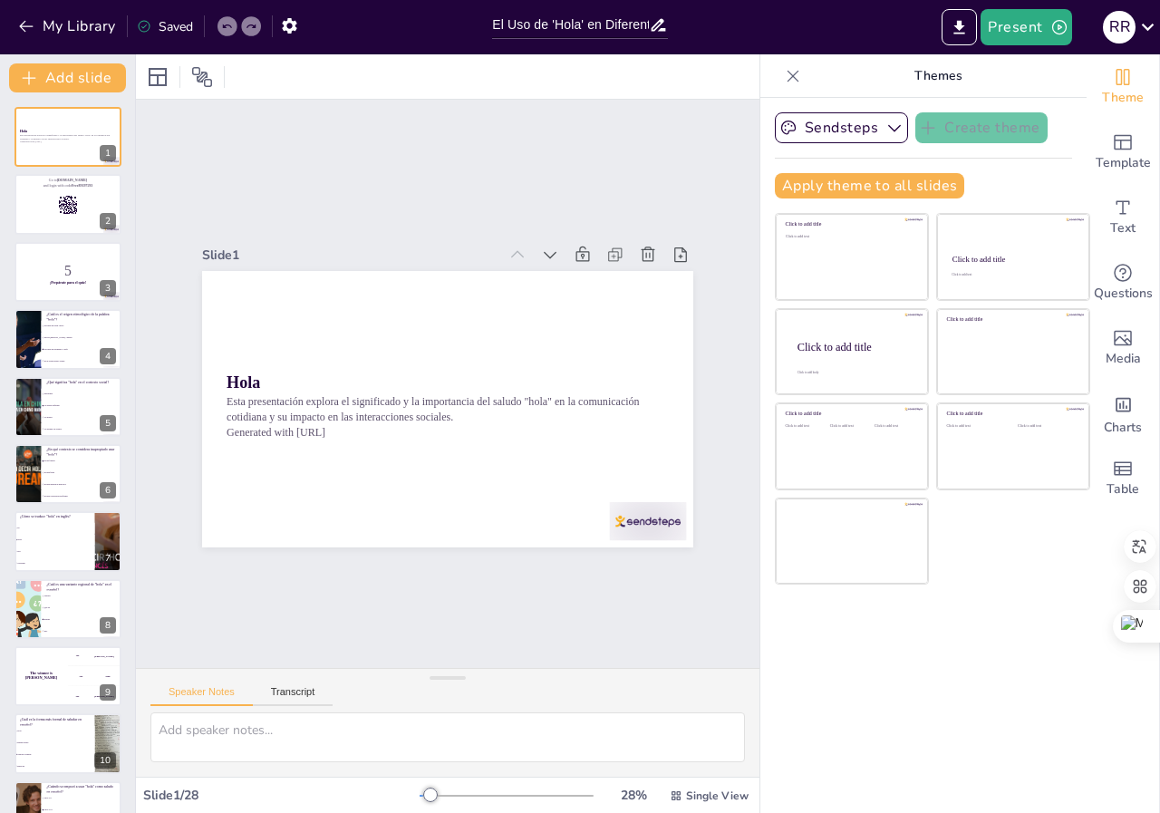
checkbox input "true"
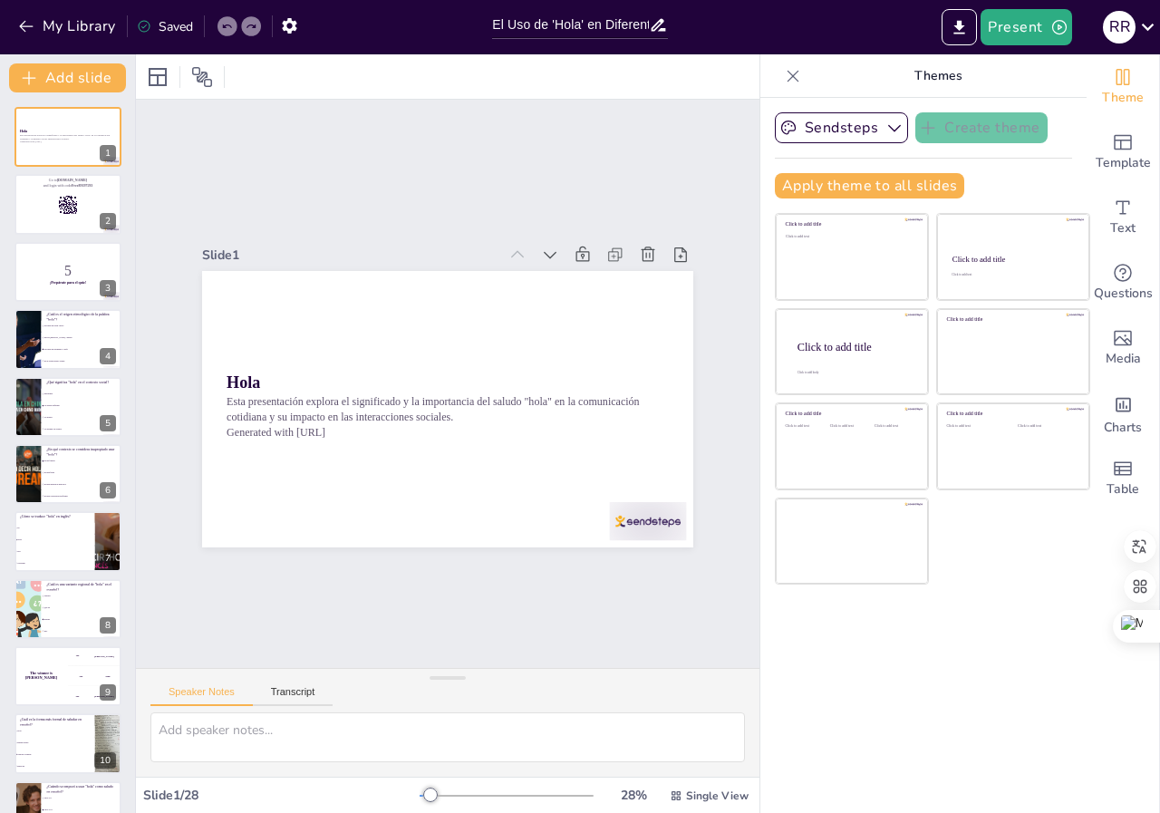
checkbox input "true"
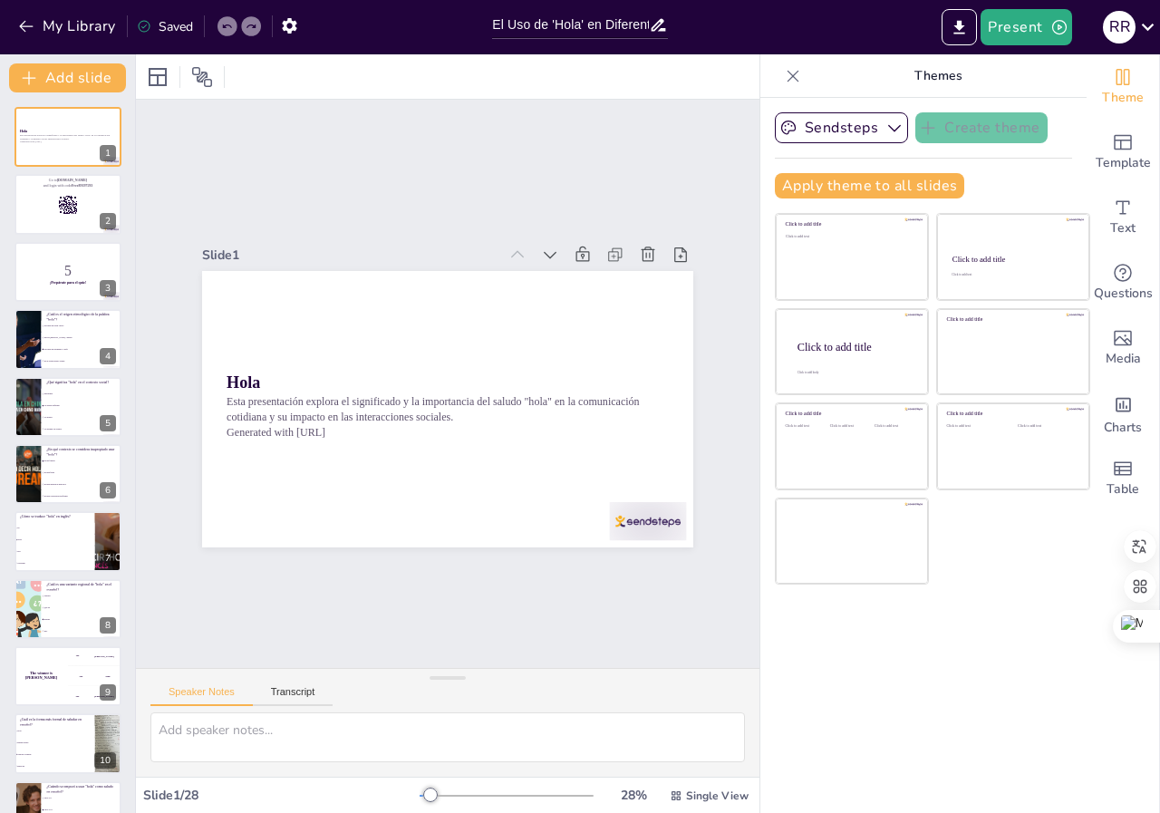
checkbox input "true"
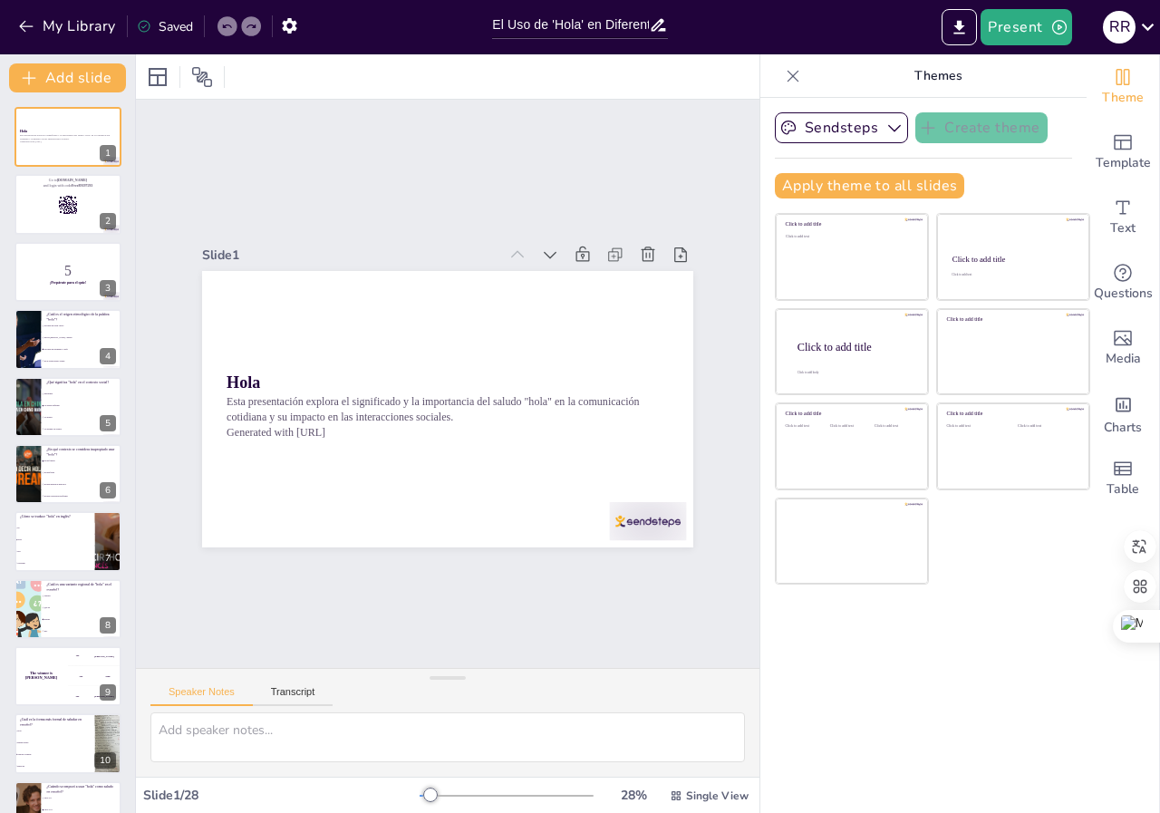
checkbox input "true"
click at [63, 208] on rect at bounding box center [62, 208] width 1 height 1
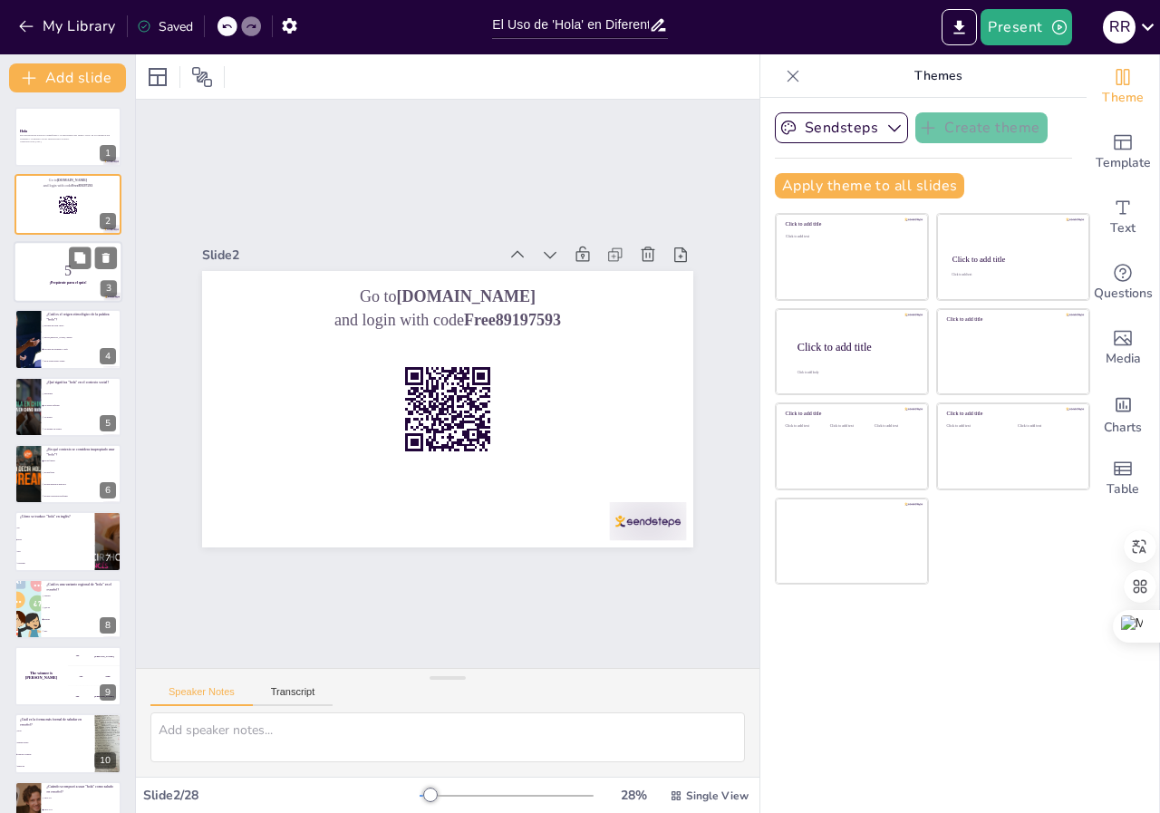
click at [60, 276] on p "5" at bounding box center [68, 271] width 98 height 20
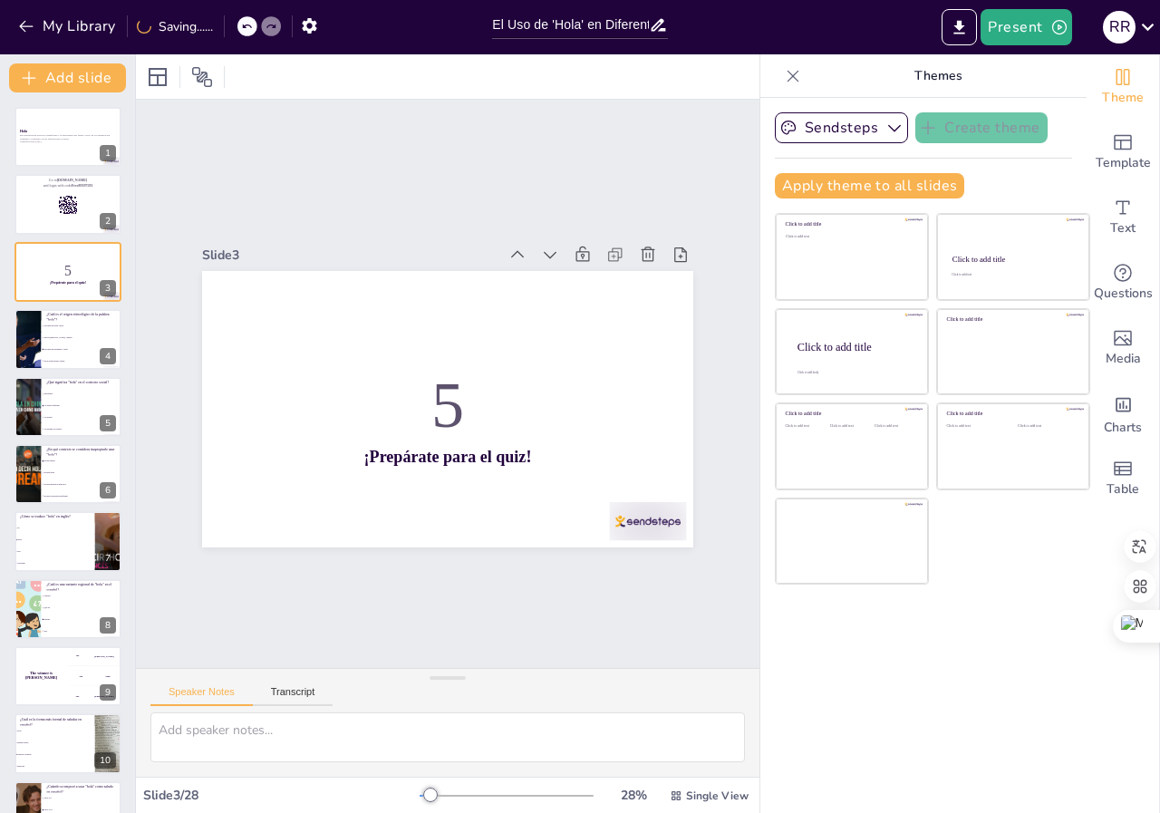
click at [68, 346] on li "Proviene del germánico "halō"" at bounding box center [82, 350] width 82 height 12
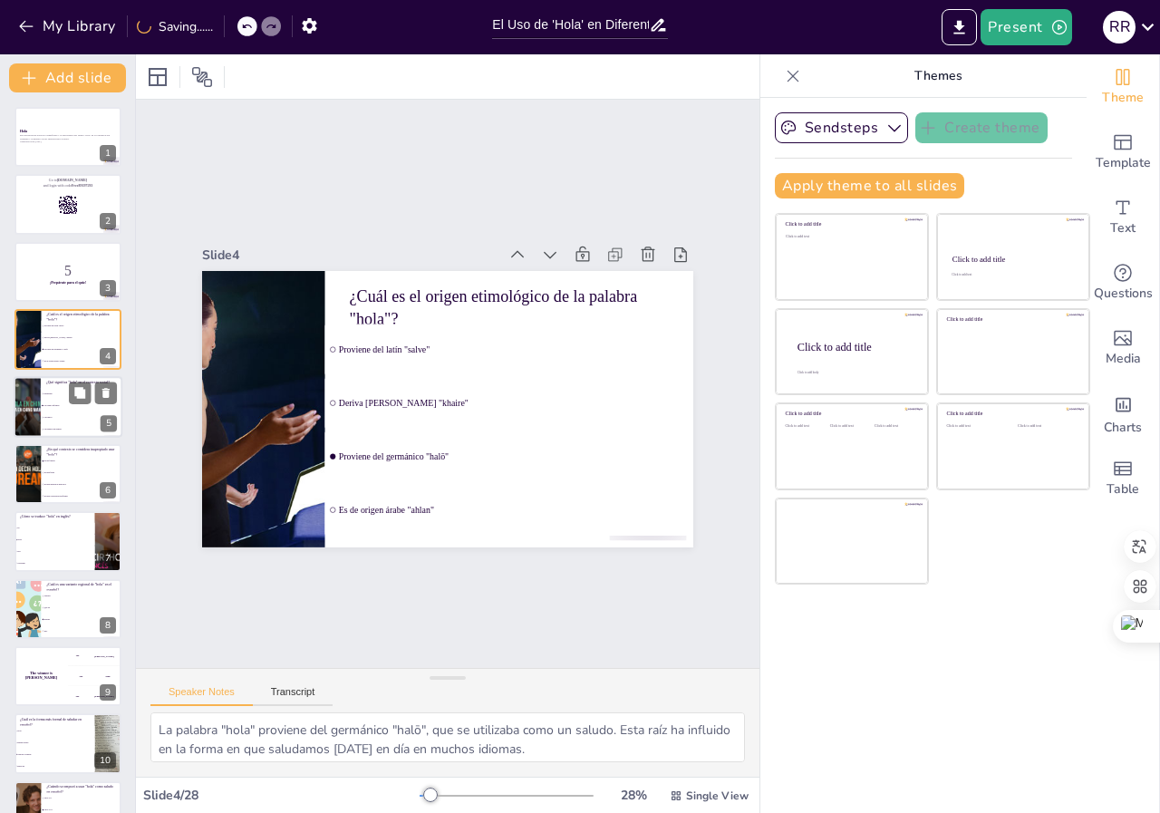
click at [81, 415] on li "Un insulto" at bounding box center [82, 417] width 82 height 12
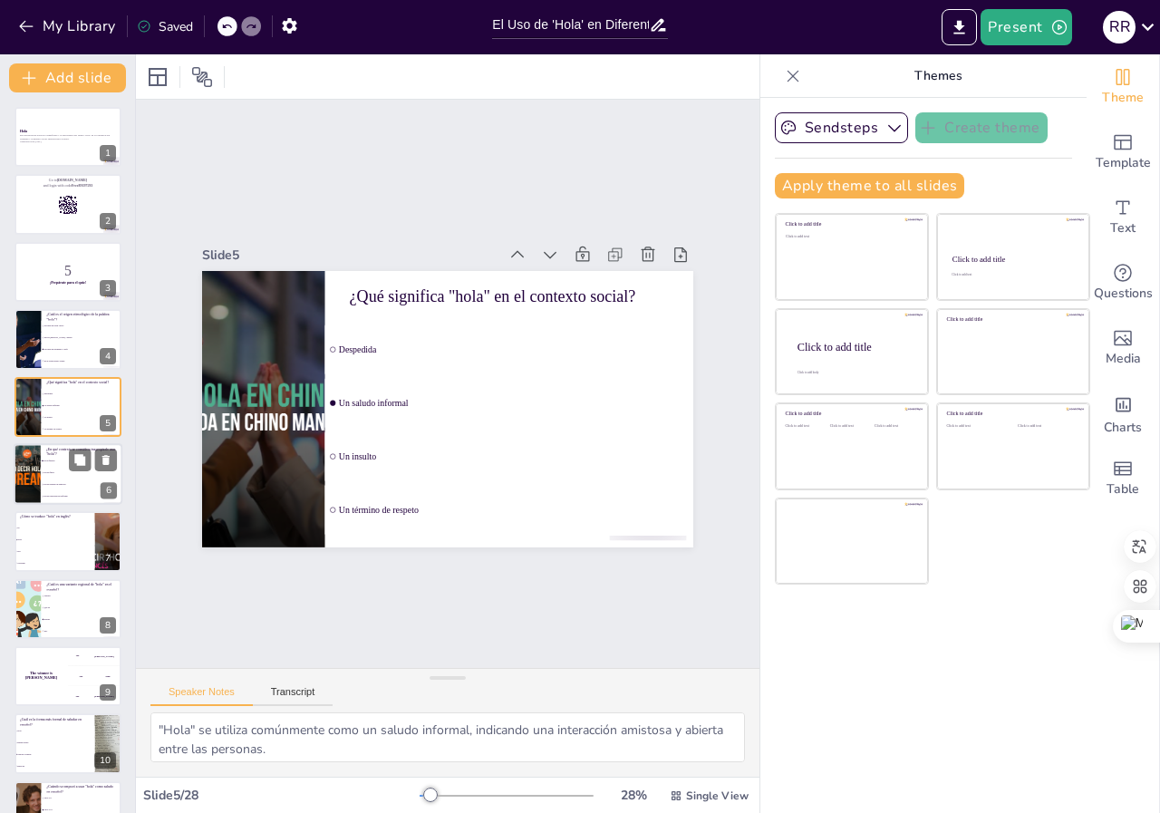
click at [76, 489] on li "En una reunión de negocios" at bounding box center [82, 485] width 82 height 12
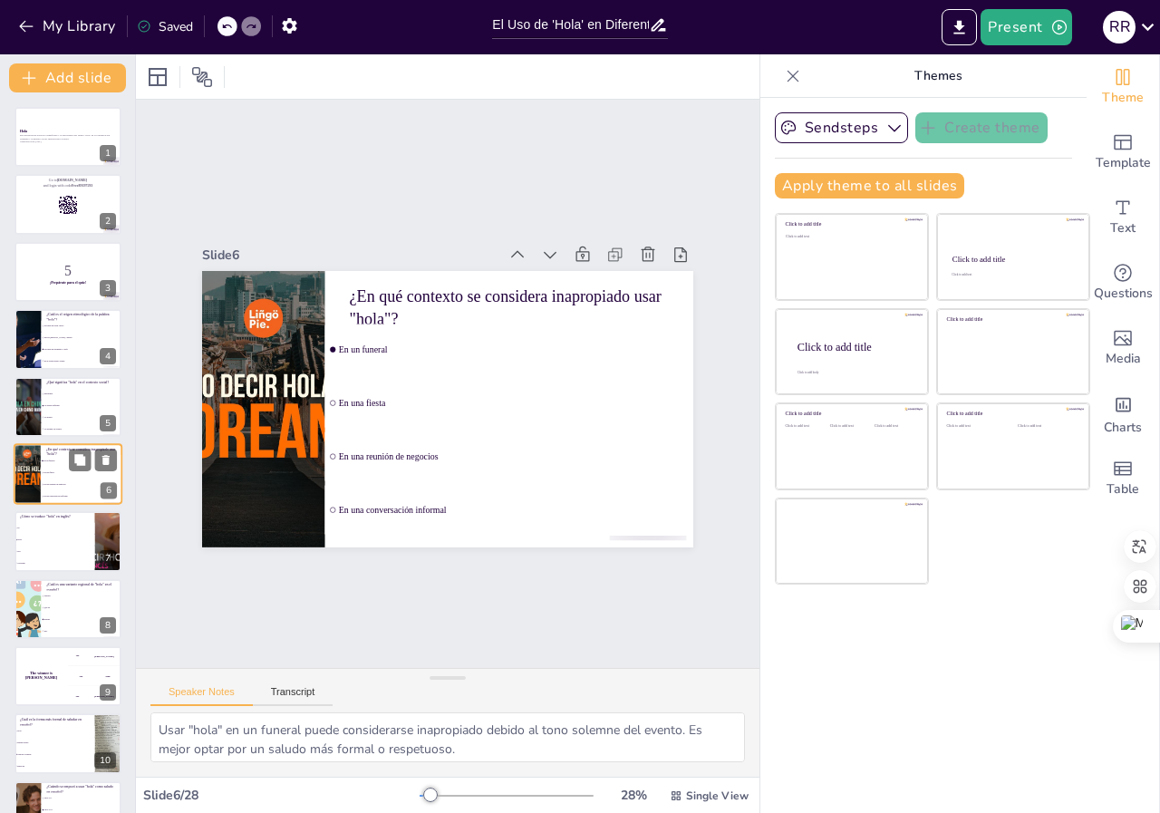
scroll to position [21, 0]
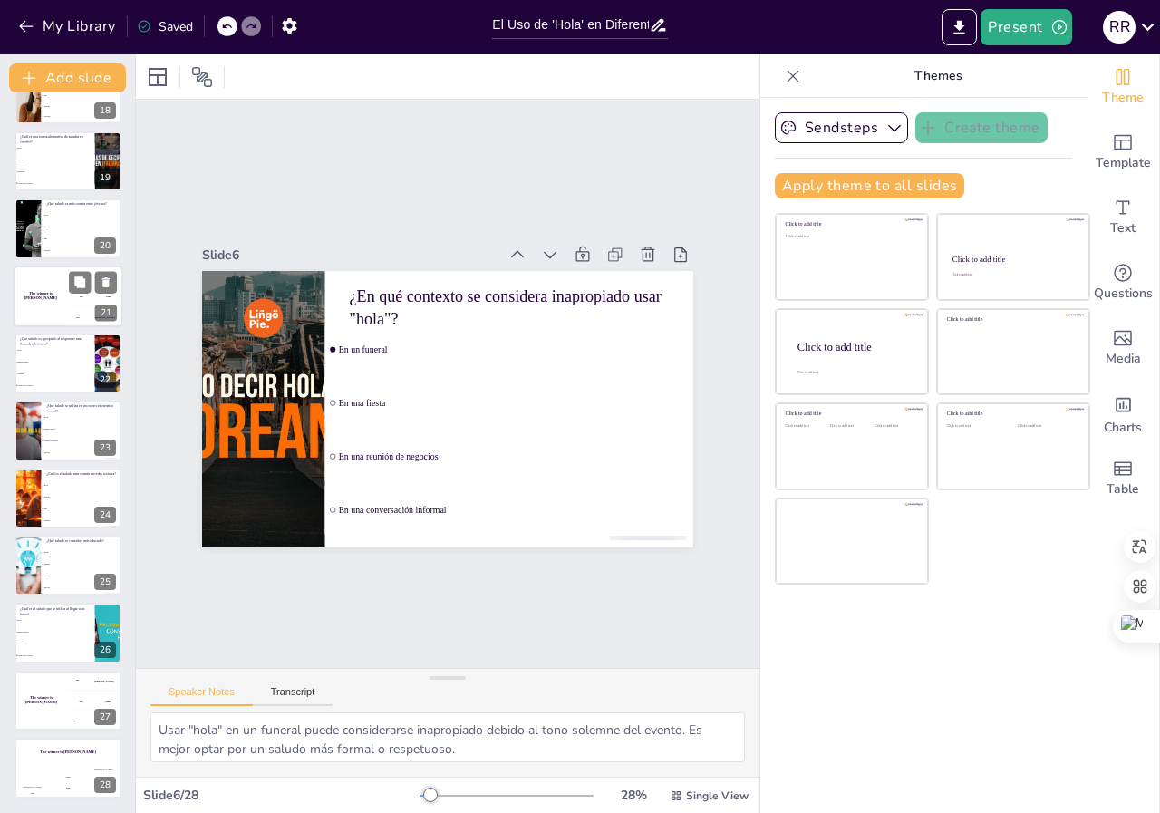
click at [64, 296] on h4 "The winner is [PERSON_NAME]" at bounding box center [41, 295] width 54 height 9
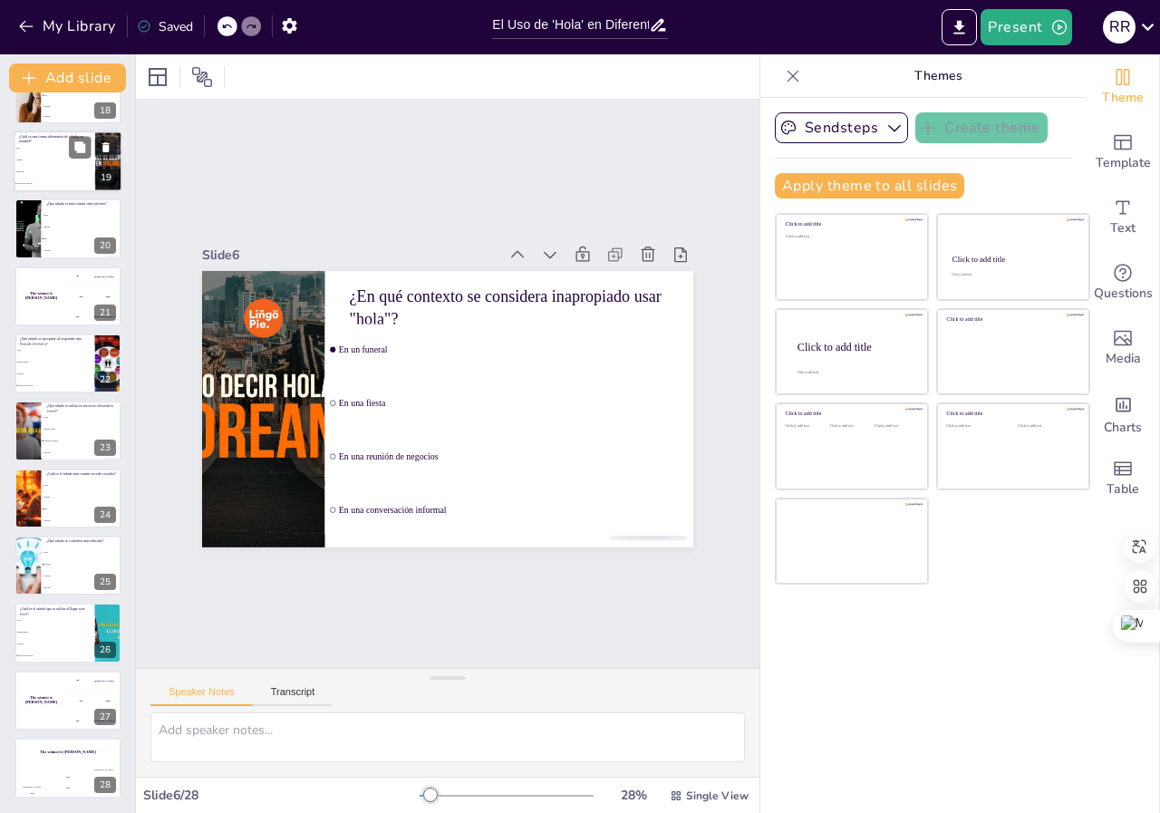
scroll to position [1032, 0]
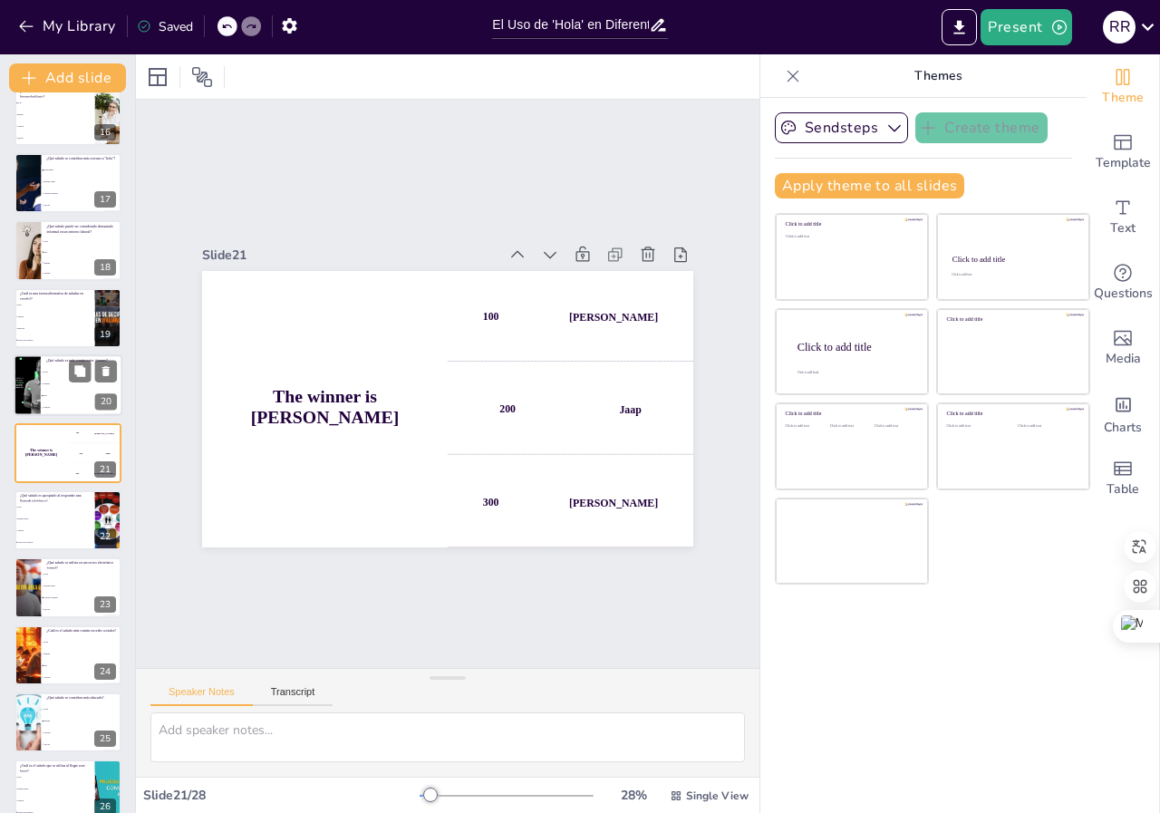
click at [57, 402] on li "Saludos" at bounding box center [82, 408] width 82 height 12
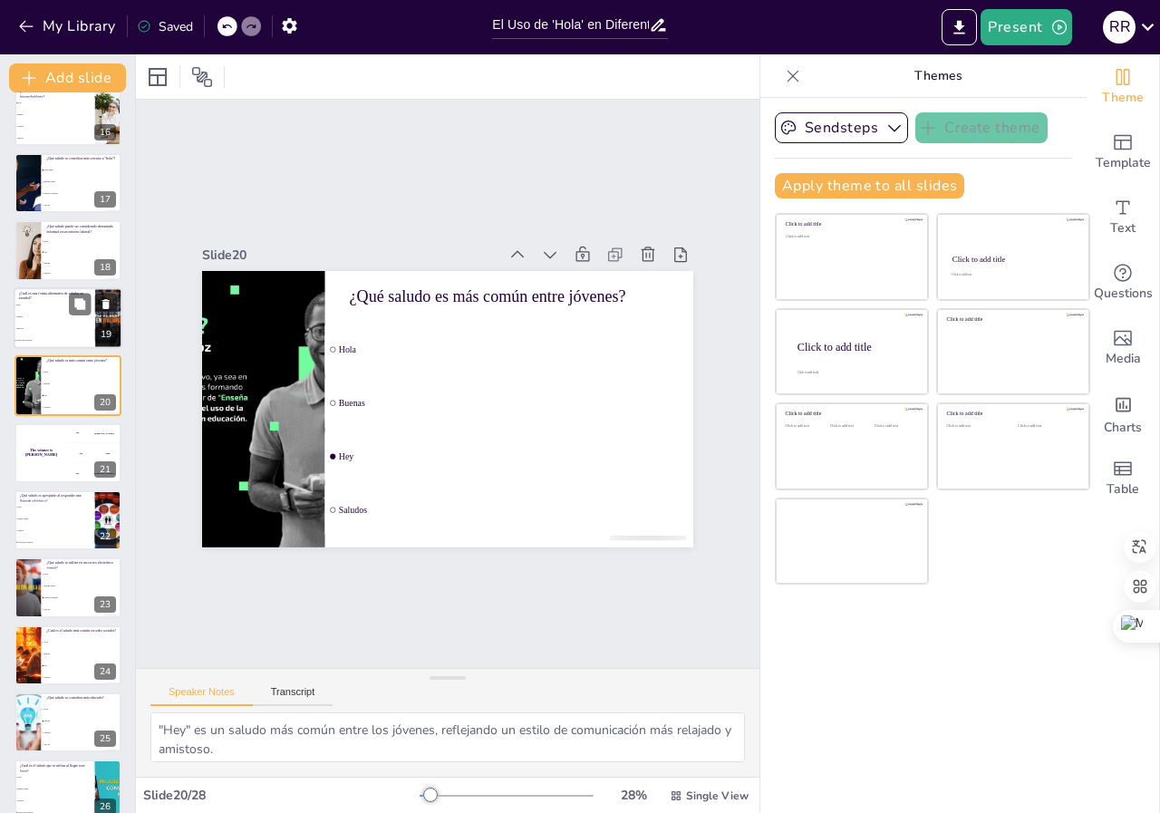
scroll to position [964, 0]
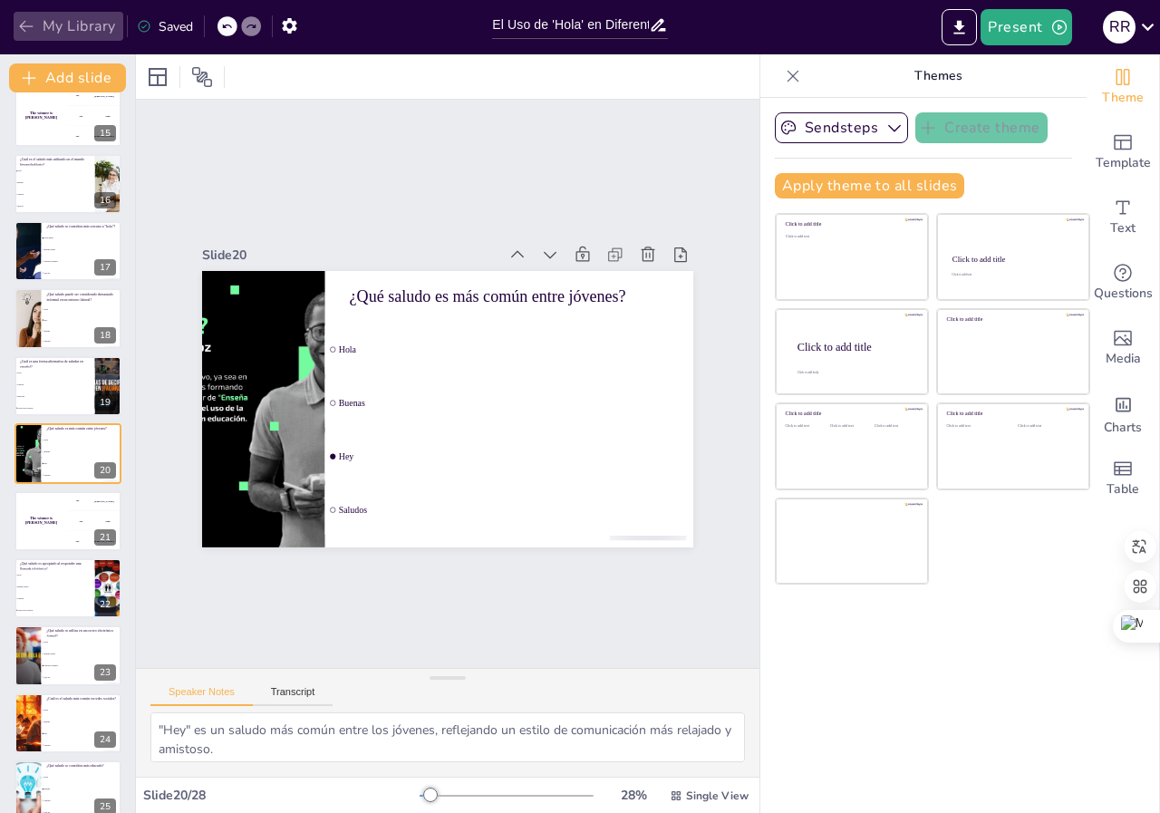
click at [19, 16] on button "My Library" at bounding box center [69, 26] width 110 height 29
